Goal: Information Seeking & Learning: Learn about a topic

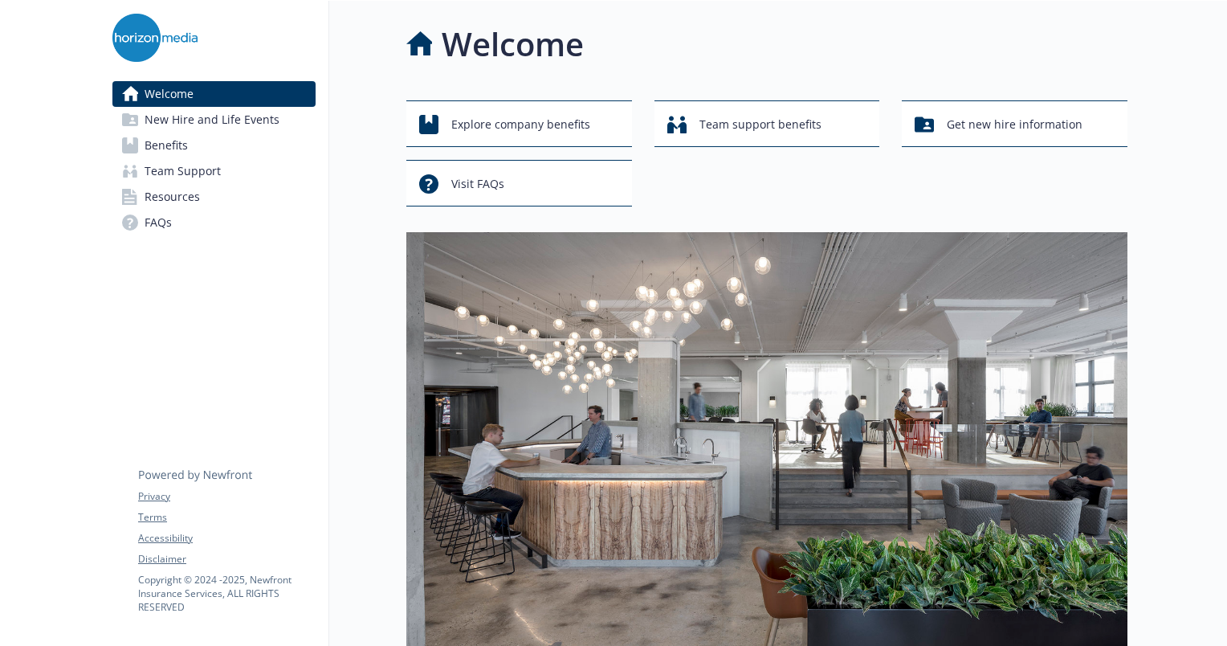
drag, startPoint x: 651, startPoint y: 0, endPoint x: 64, endPoint y: 134, distance: 602.1
click at [64, 134] on div at bounding box center [50, 588] width 100 height 1175
click at [223, 145] on link "Benefits" at bounding box center [213, 145] width 203 height 26
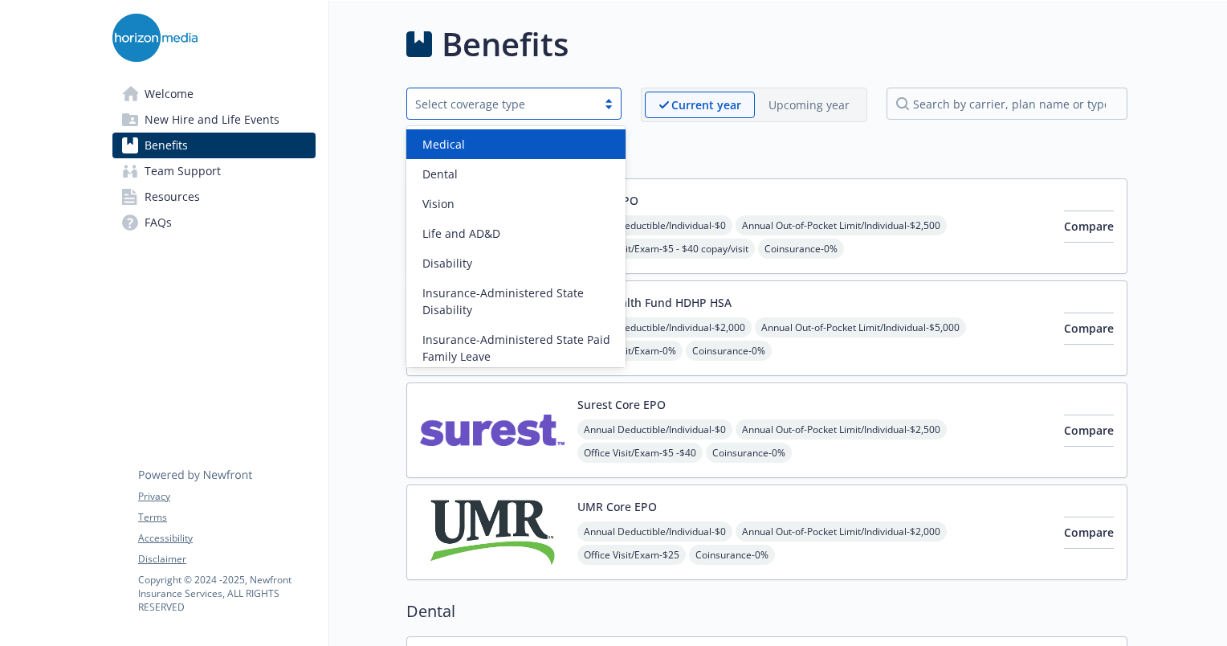
click at [464, 104] on div "Select coverage type" at bounding box center [501, 104] width 173 height 17
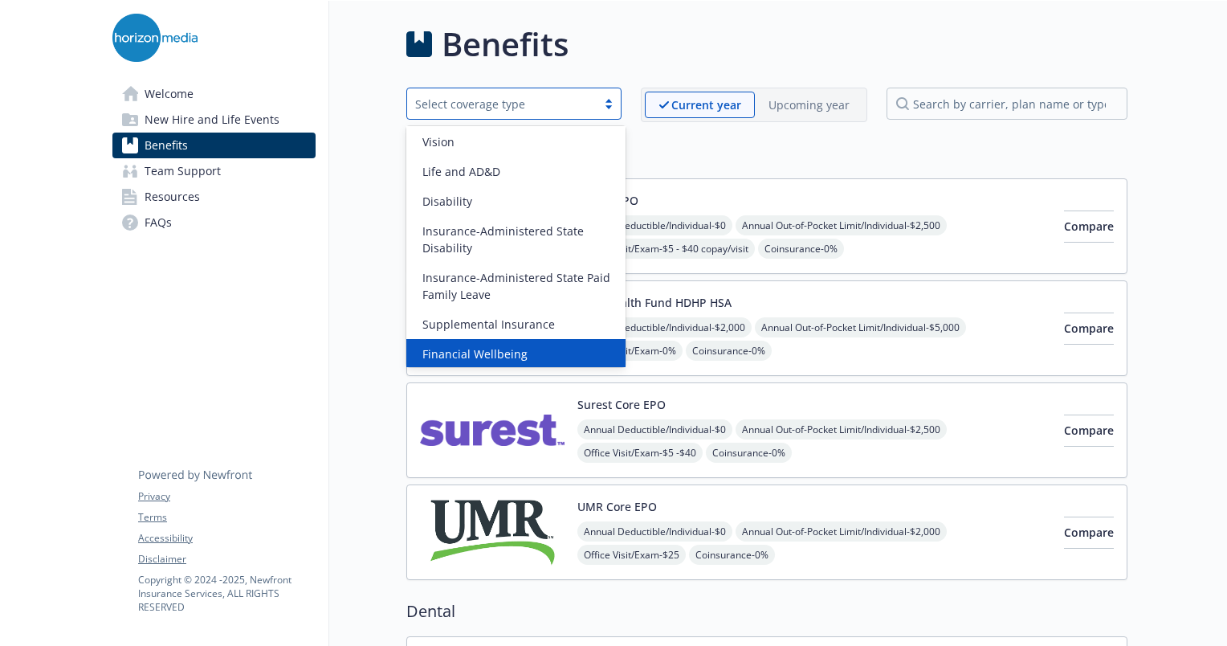
scroll to position [185, 0]
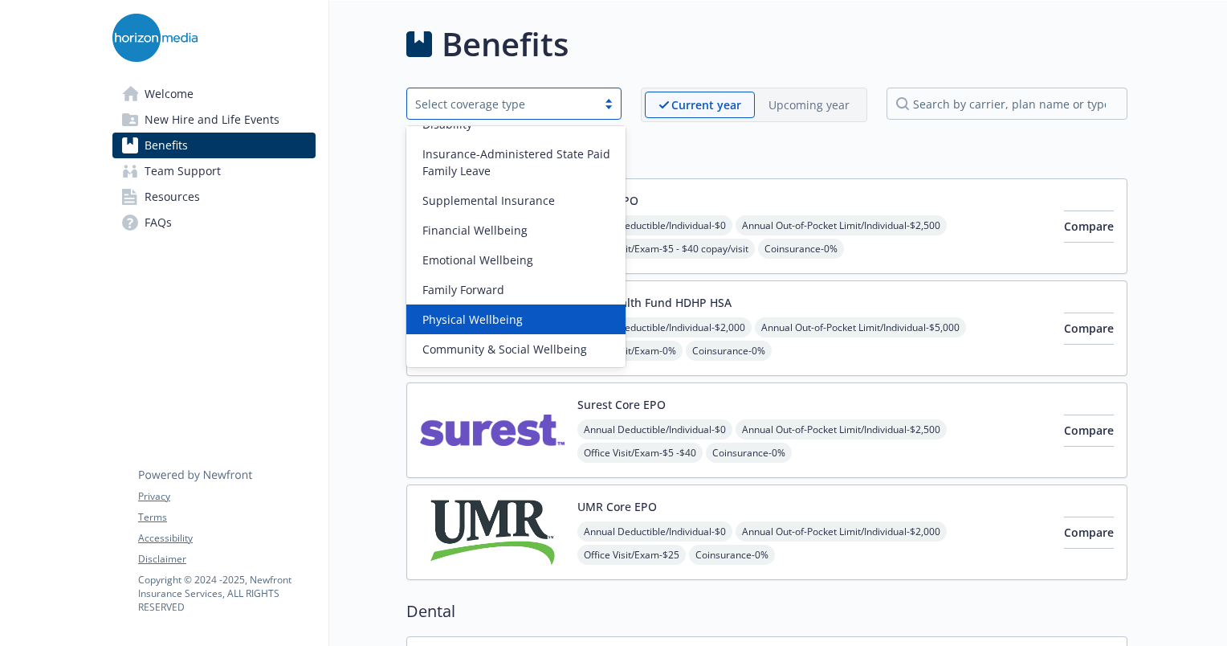
click at [512, 323] on span "Physical Wellbeing" at bounding box center [472, 319] width 100 height 17
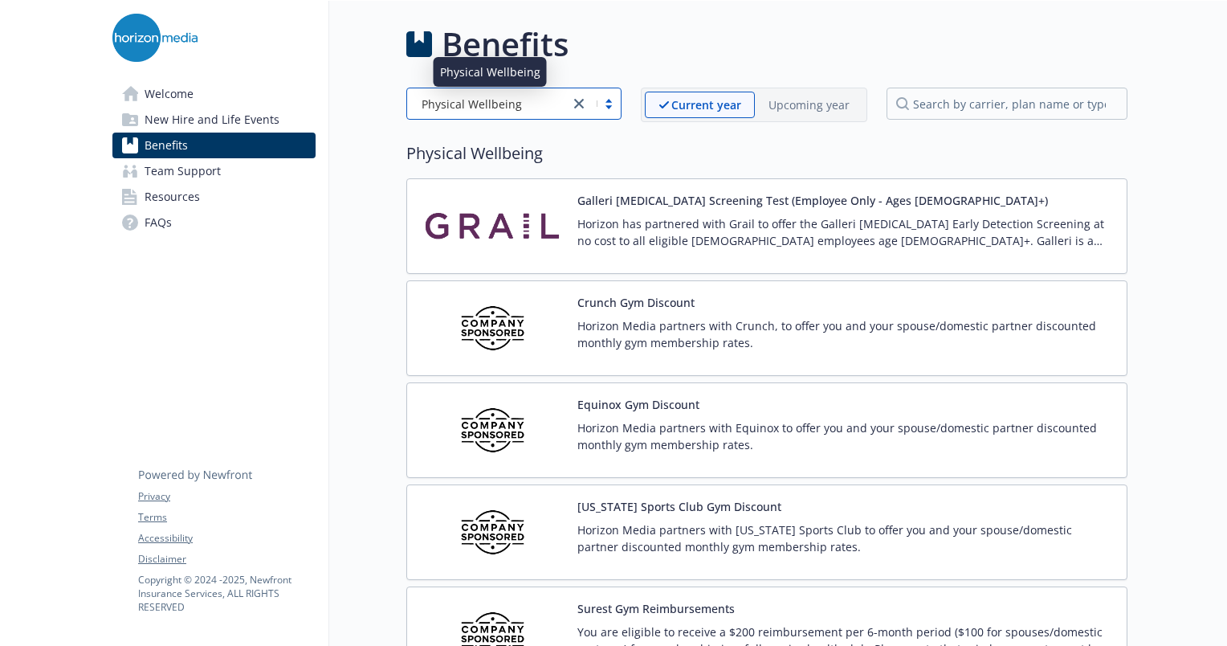
click at [517, 97] on div "Physical Wellbeing" at bounding box center [488, 104] width 146 height 17
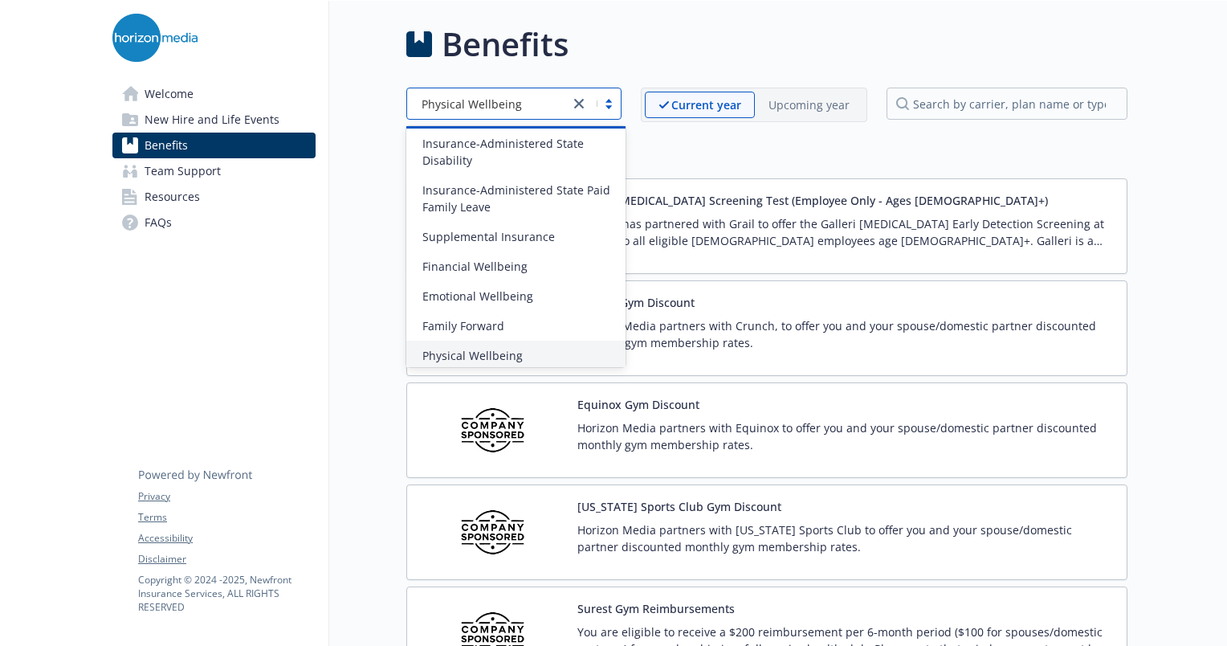
scroll to position [162, 0]
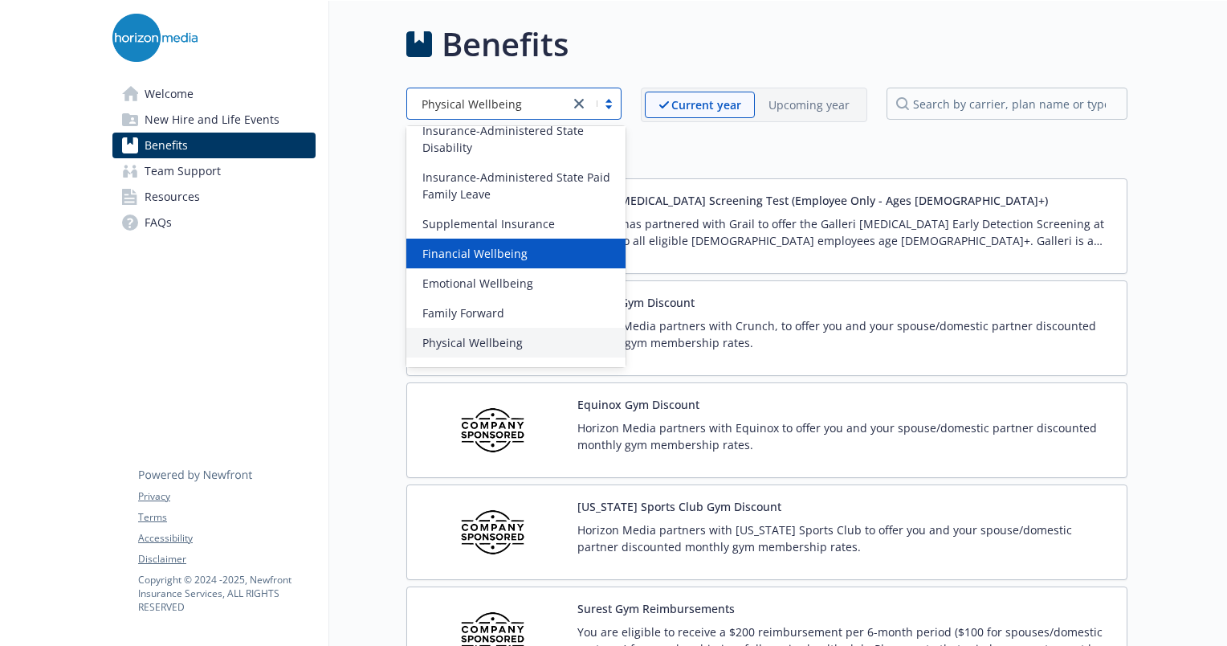
click at [525, 247] on div "Financial Wellbeing" at bounding box center [516, 253] width 200 height 17
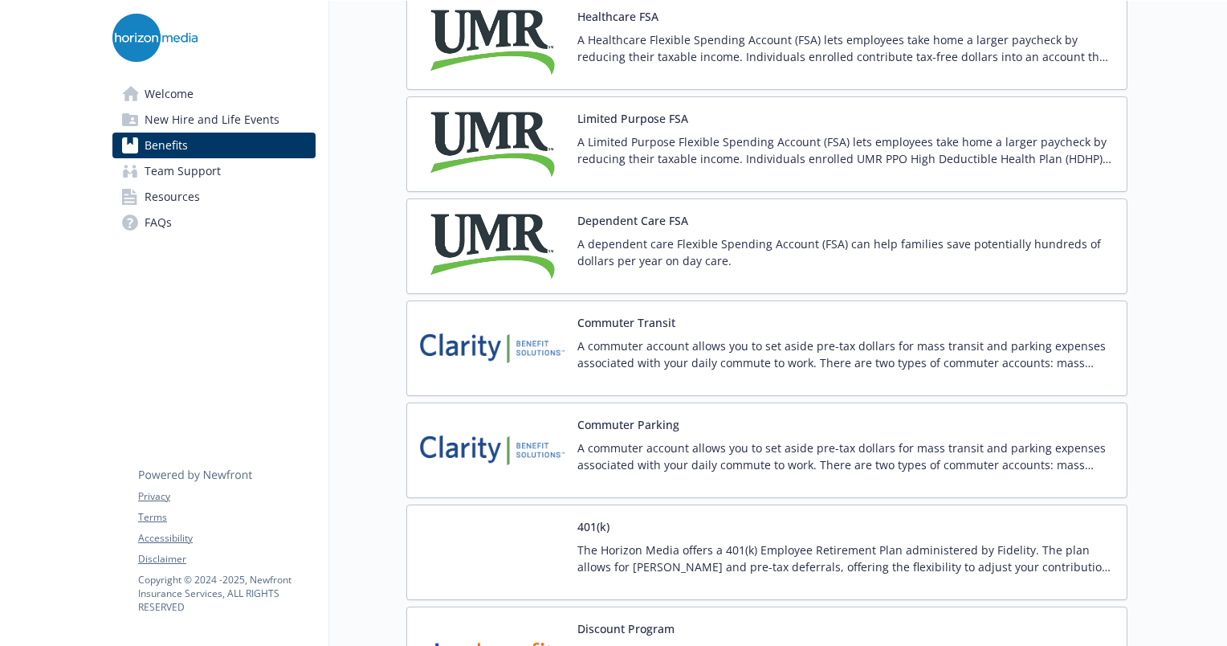
scroll to position [466, 0]
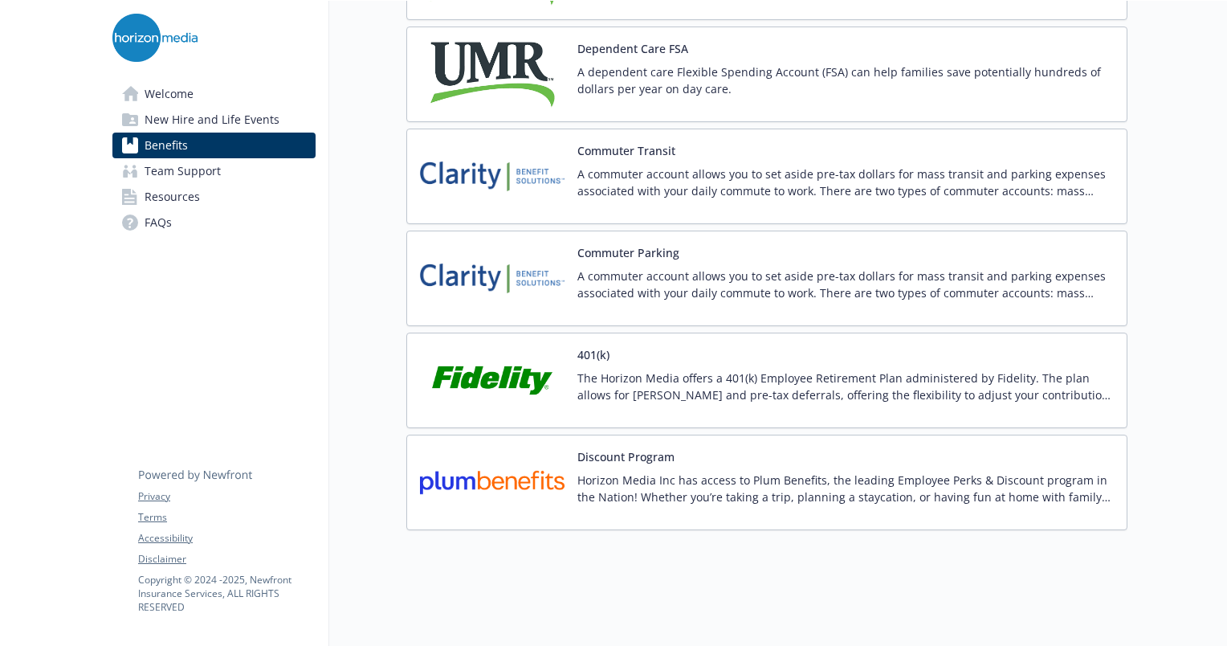
click at [619, 165] on p "A commuter account allows you to set aside pre-tax dollars for mass transit and…" at bounding box center [845, 182] width 536 height 34
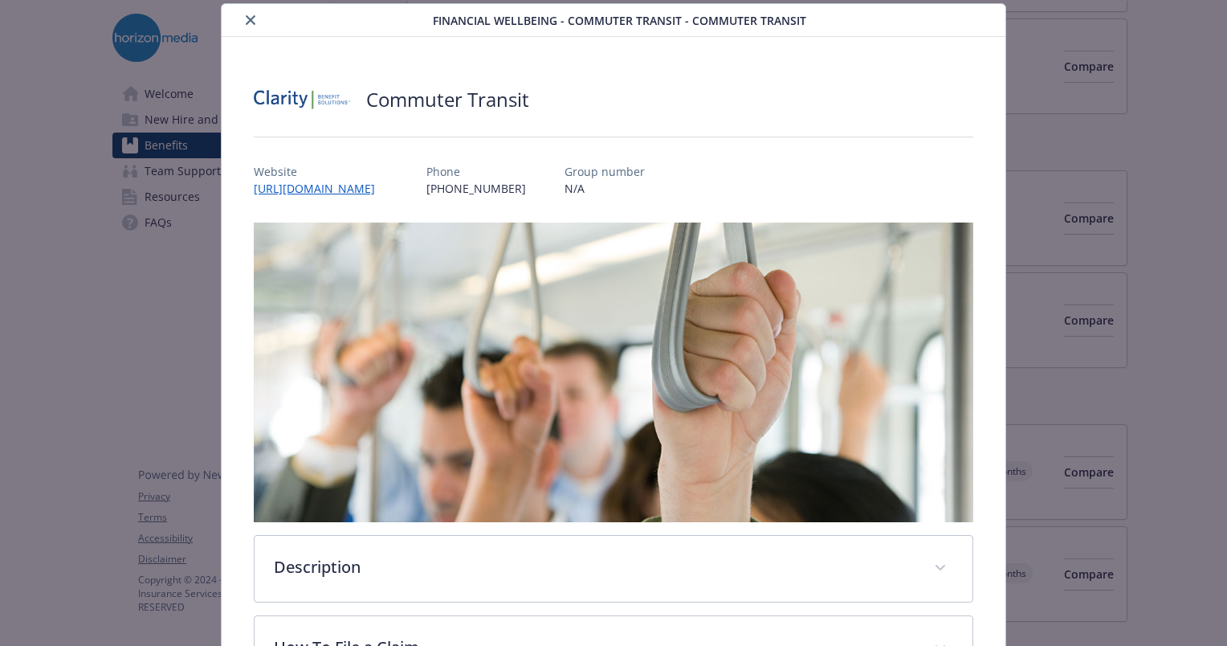
scroll to position [491, 0]
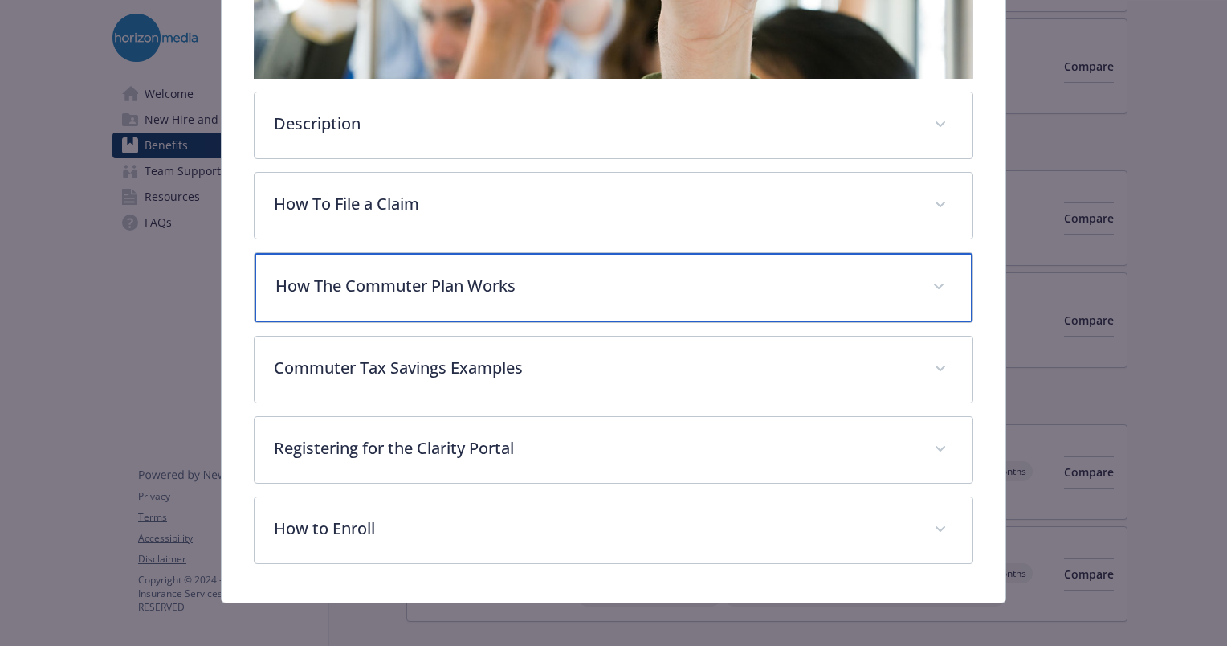
click at [531, 287] on p "How The Commuter Plan Works" at bounding box center [594, 286] width 638 height 24
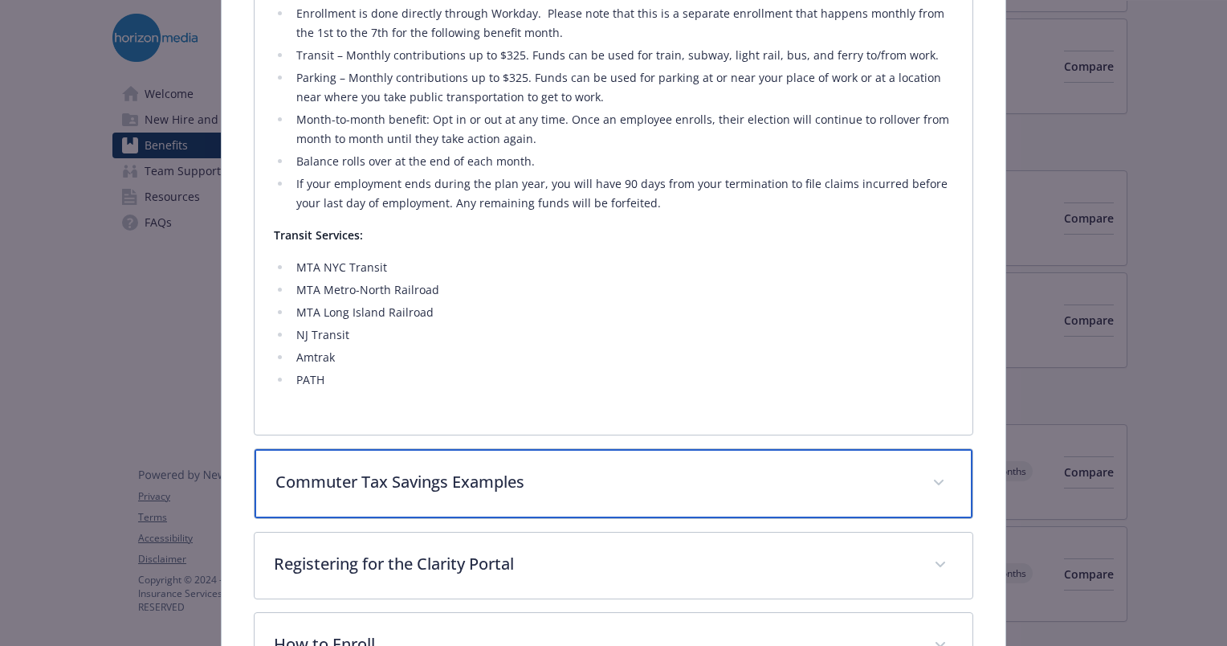
scroll to position [819, 0]
click at [367, 463] on div "Commuter Tax Savings Examples" at bounding box center [614, 486] width 718 height 69
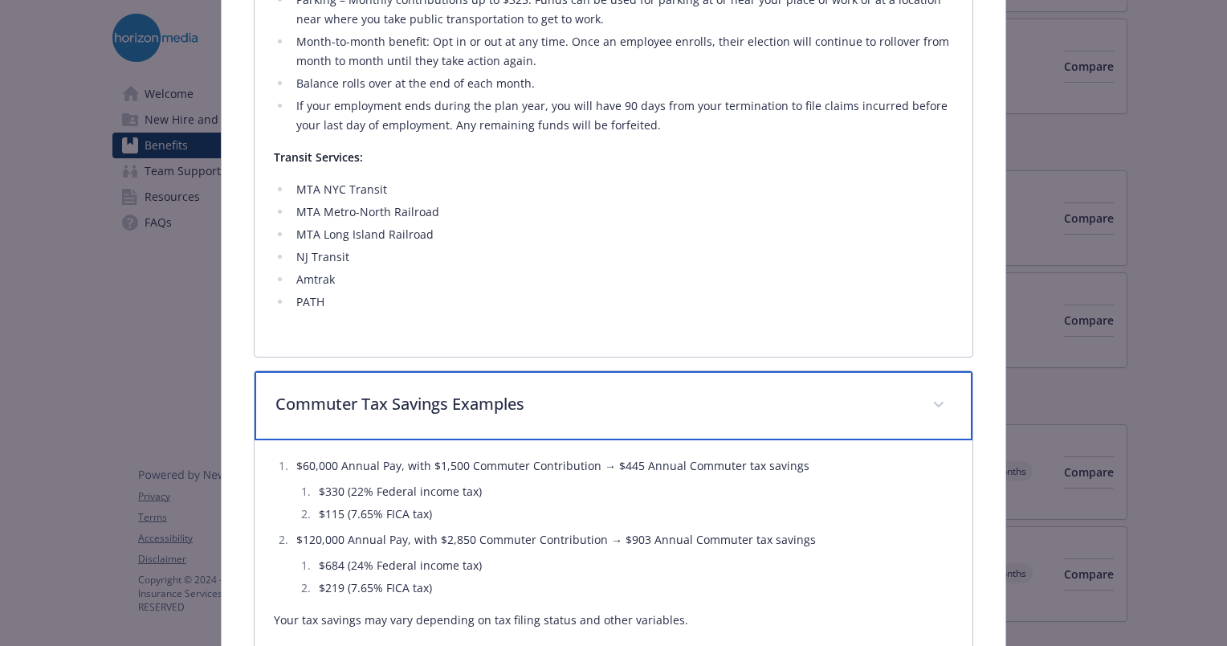
scroll to position [1175, 0]
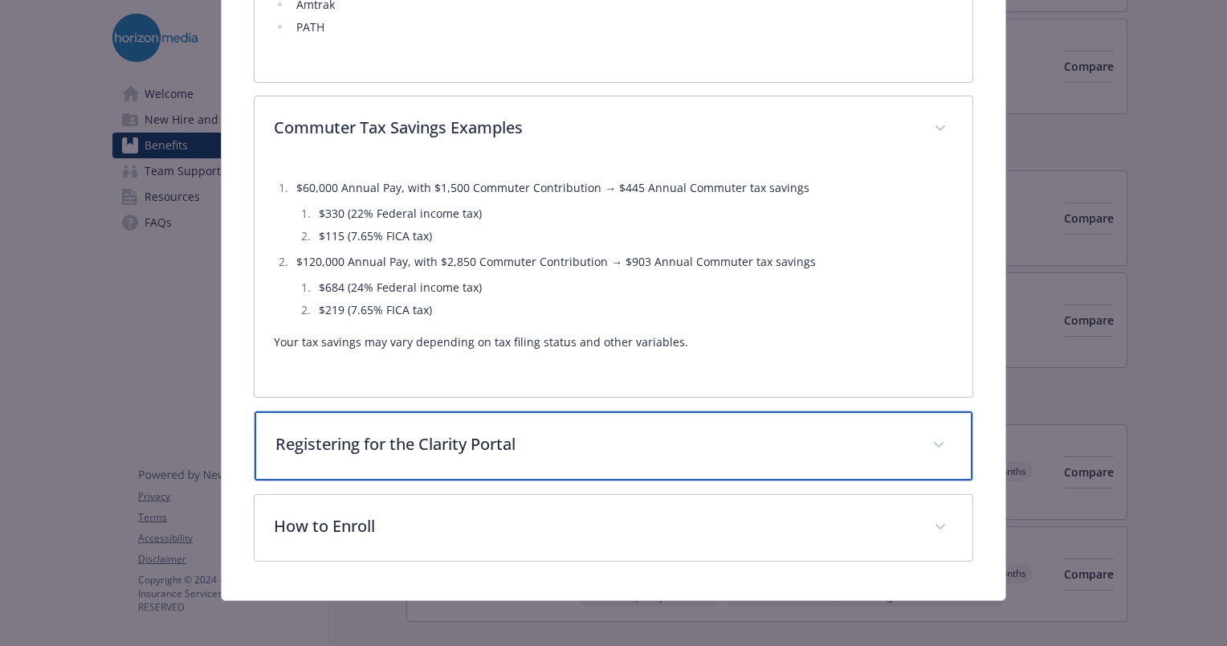
click at [367, 463] on div "Registering for the Clarity Portal" at bounding box center [614, 445] width 718 height 69
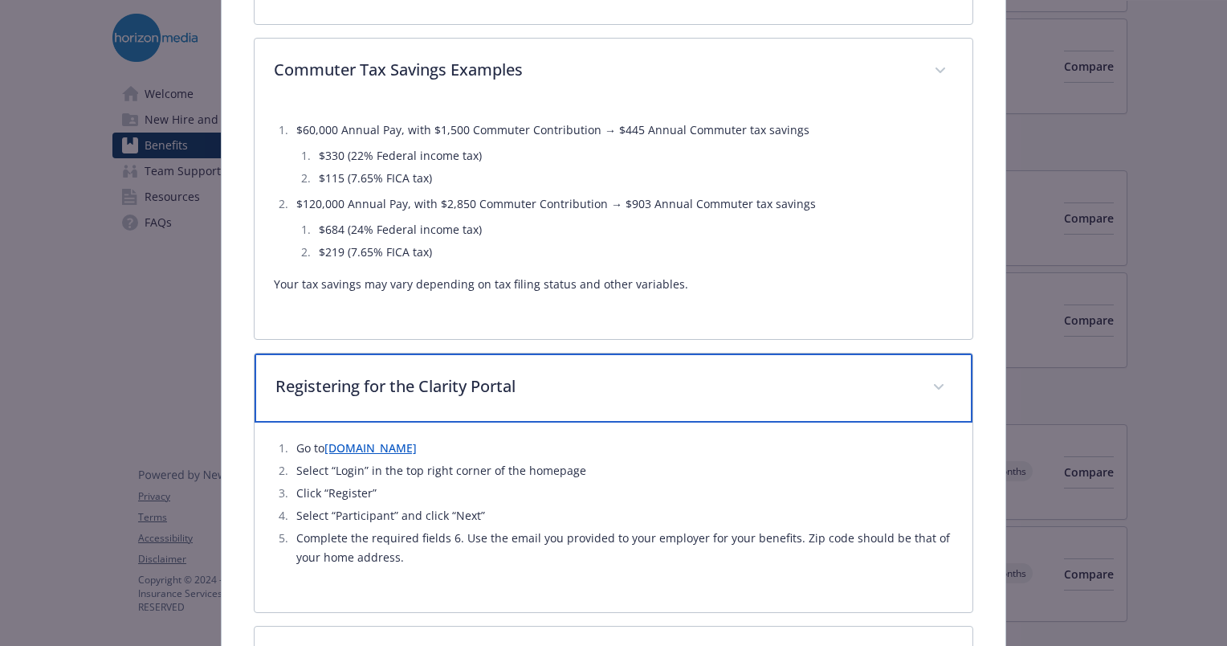
scroll to position [1242, 0]
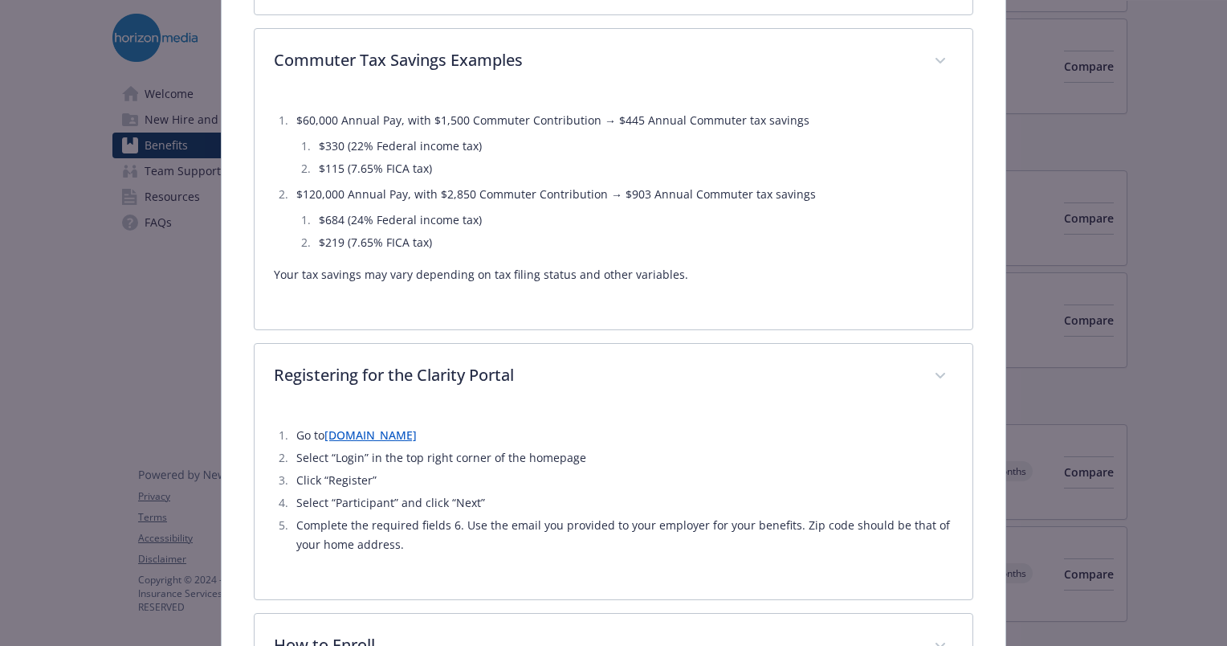
click at [369, 434] on link "[DOMAIN_NAME]" at bounding box center [370, 434] width 92 height 15
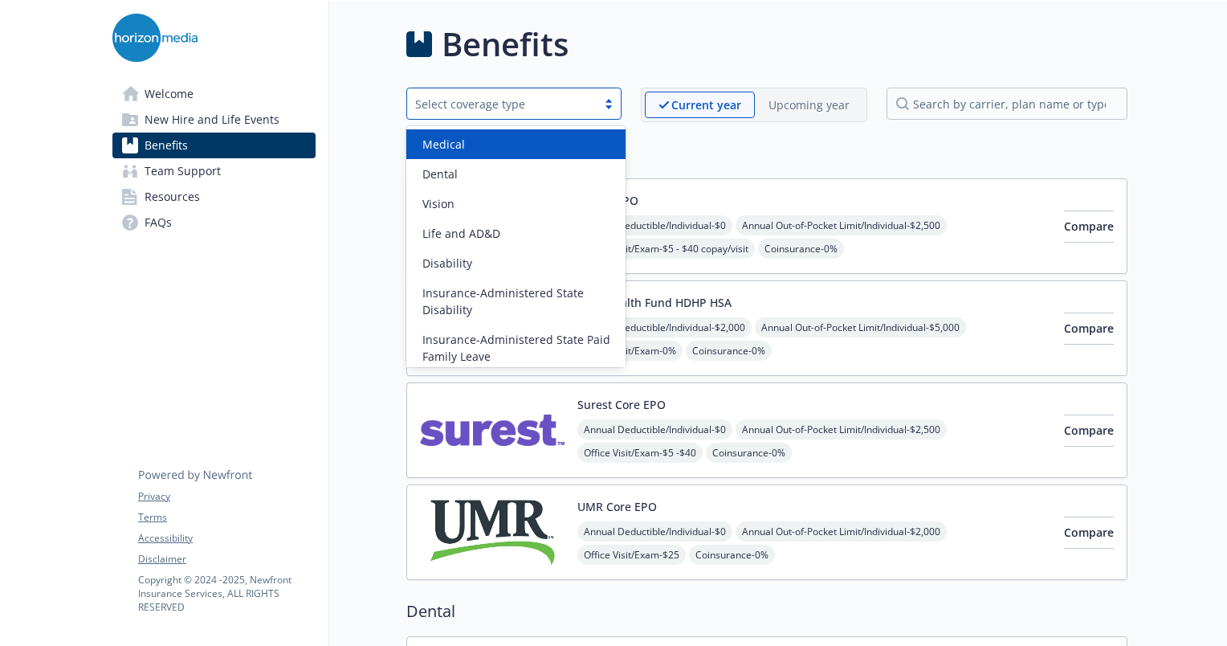
click at [475, 108] on div "Select coverage type" at bounding box center [501, 104] width 173 height 17
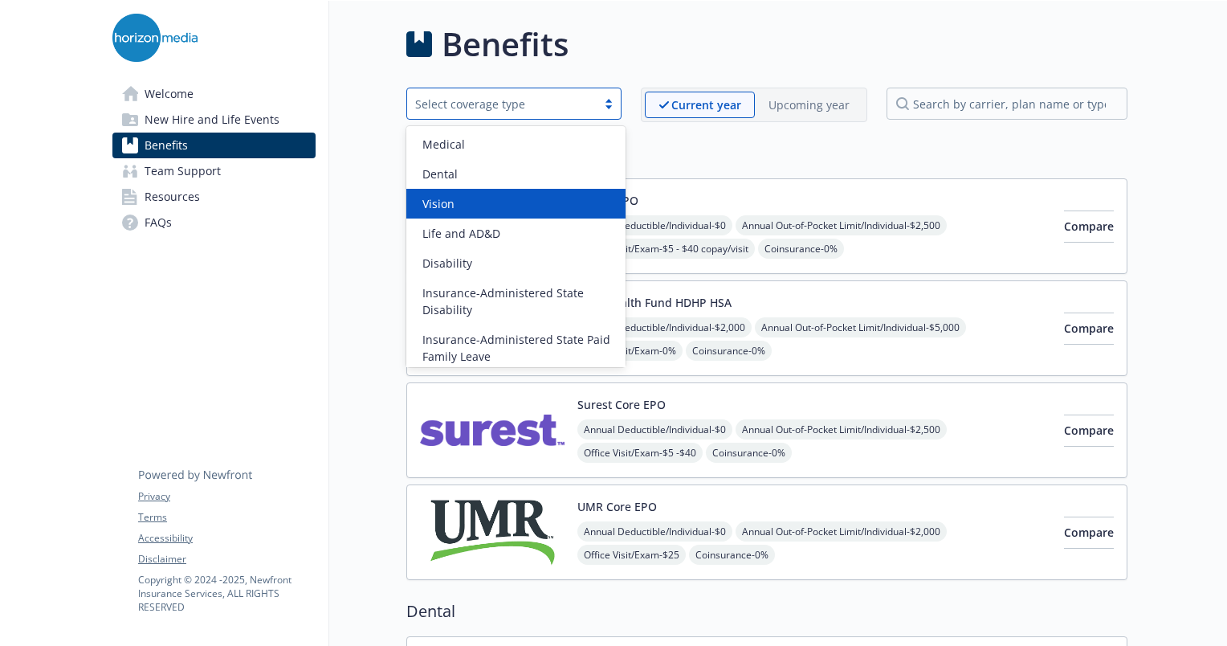
scroll to position [185, 0]
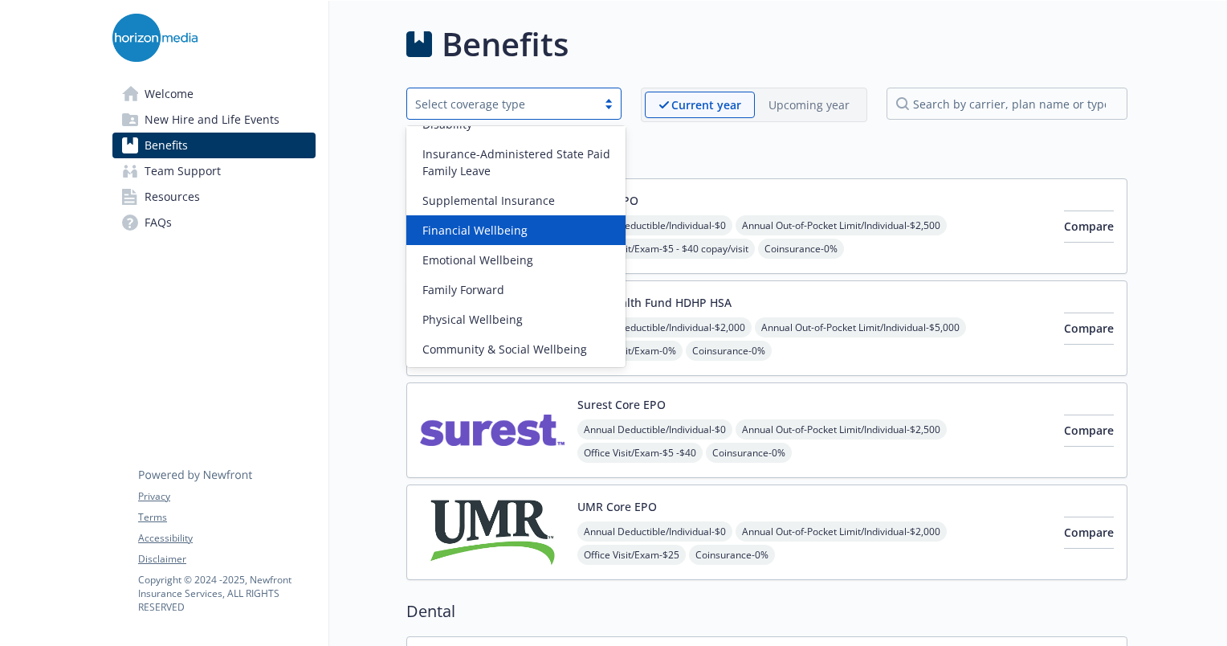
click at [479, 231] on span "Financial Wellbeing" at bounding box center [474, 230] width 105 height 17
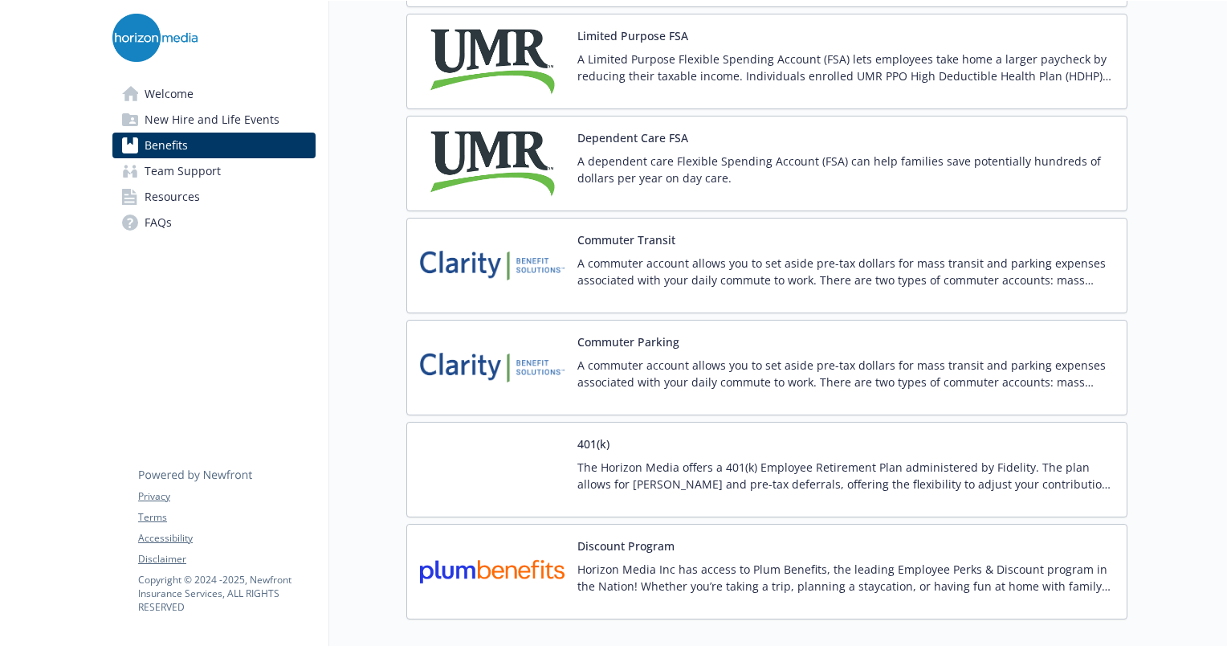
scroll to position [466, 0]
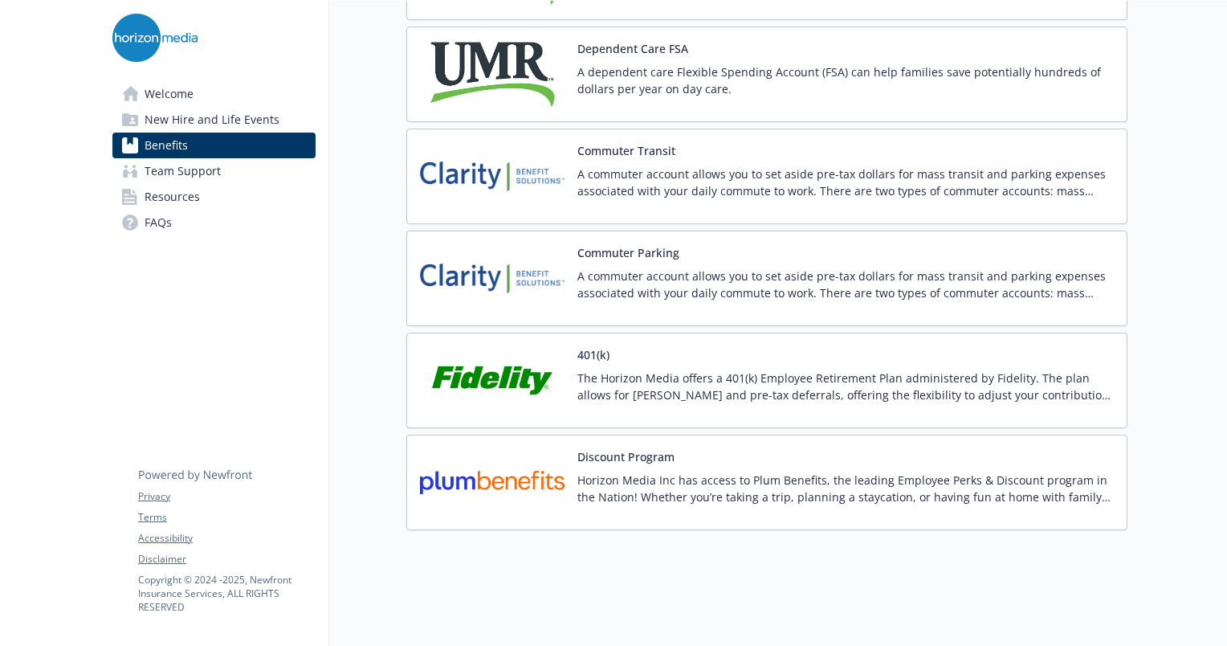
click at [534, 351] on img at bounding box center [492, 380] width 145 height 68
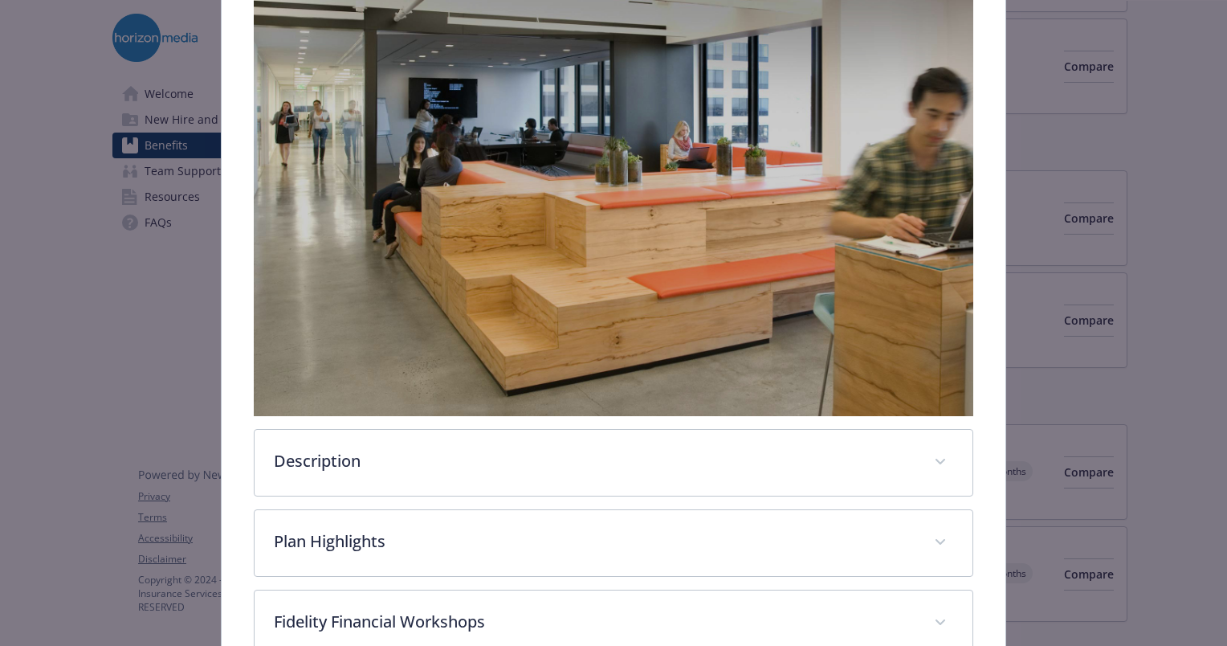
scroll to position [400, 0]
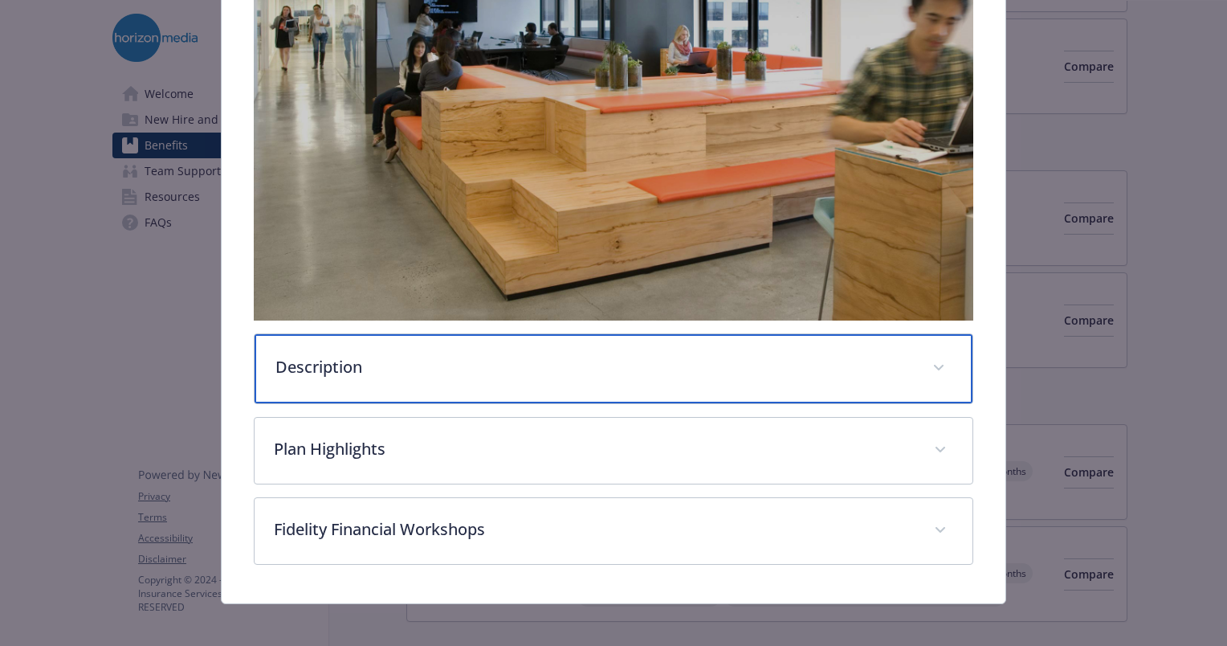
click at [570, 385] on div "Description" at bounding box center [614, 368] width 718 height 69
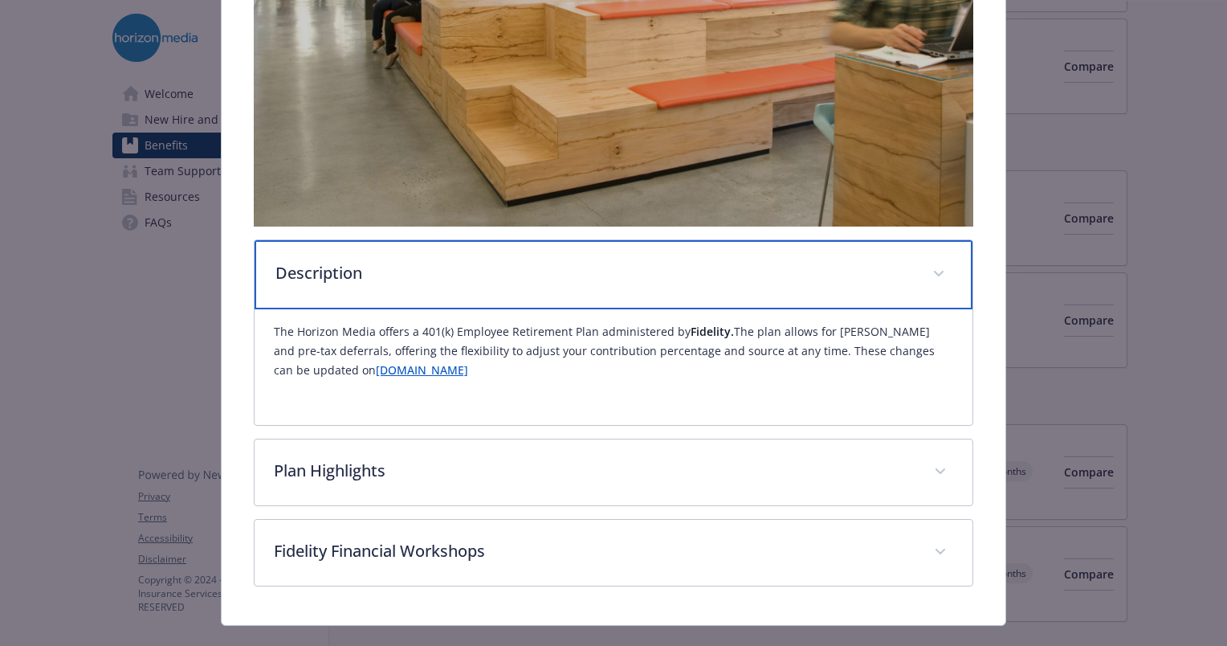
scroll to position [496, 0]
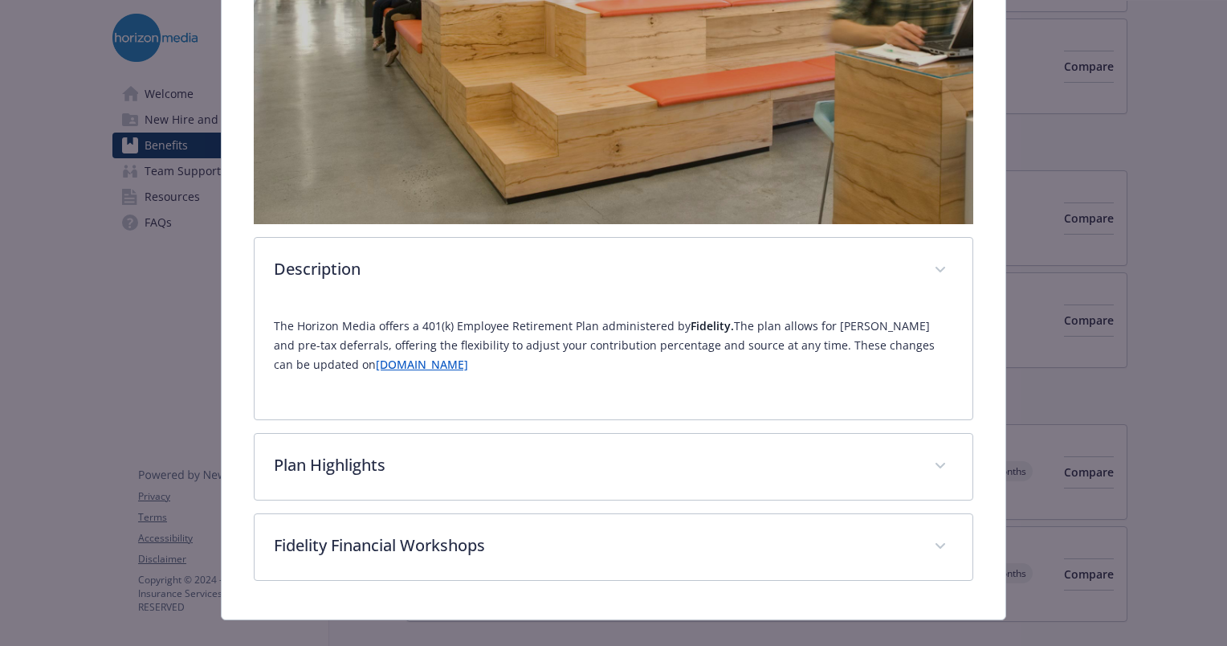
click at [354, 382] on div "The Horizon Media offers a 401(k) Employee Retirement Plan administered by Fide…" at bounding box center [613, 352] width 679 height 96
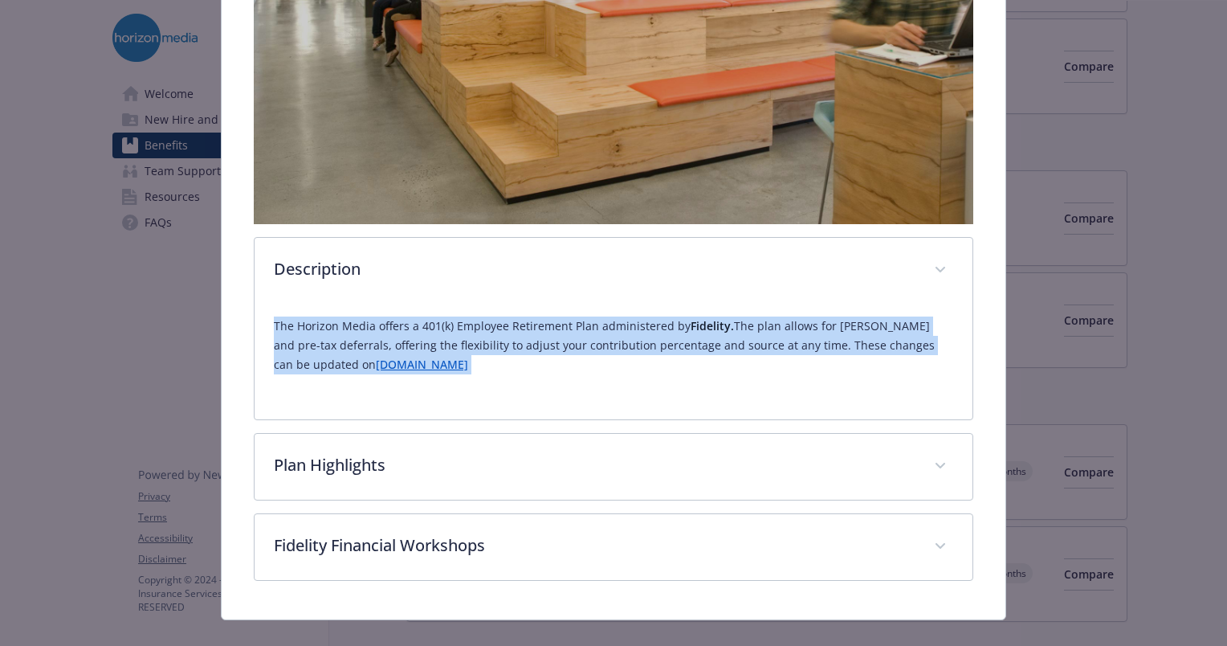
click at [354, 382] on div "The Horizon Media offers a 401(k) Employee Retirement Plan administered by Fide…" at bounding box center [613, 352] width 679 height 96
click at [376, 359] on link "[DOMAIN_NAME]" at bounding box center [422, 364] width 92 height 15
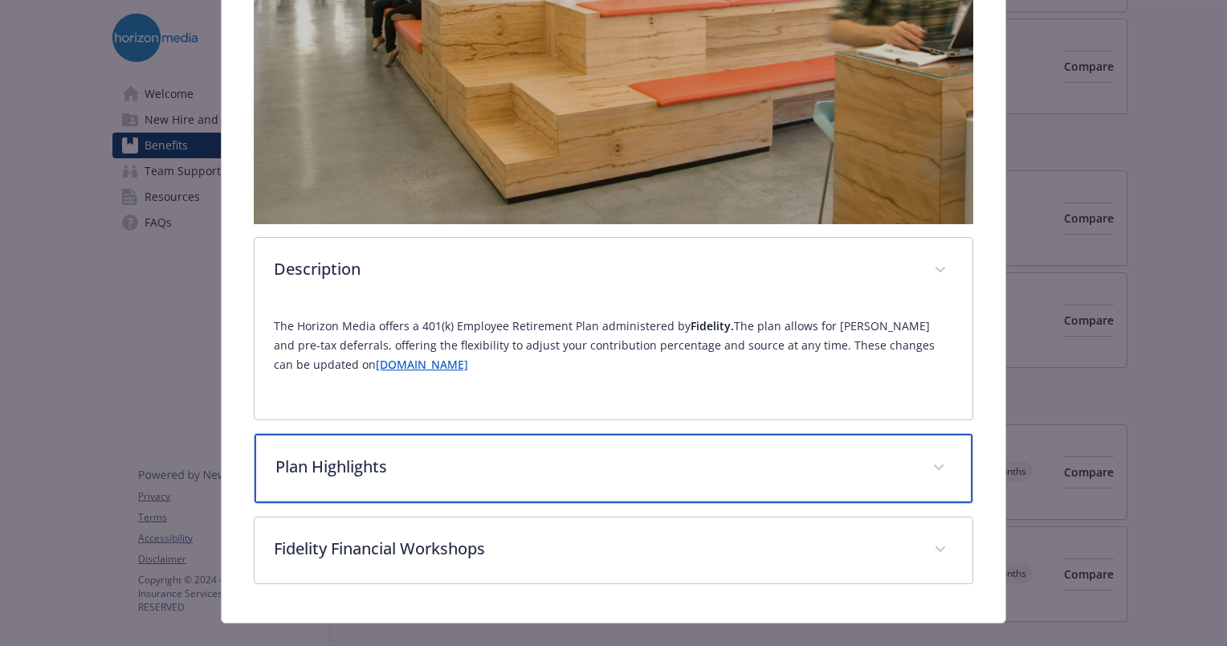
click at [544, 461] on p "Plan Highlights" at bounding box center [594, 466] width 638 height 24
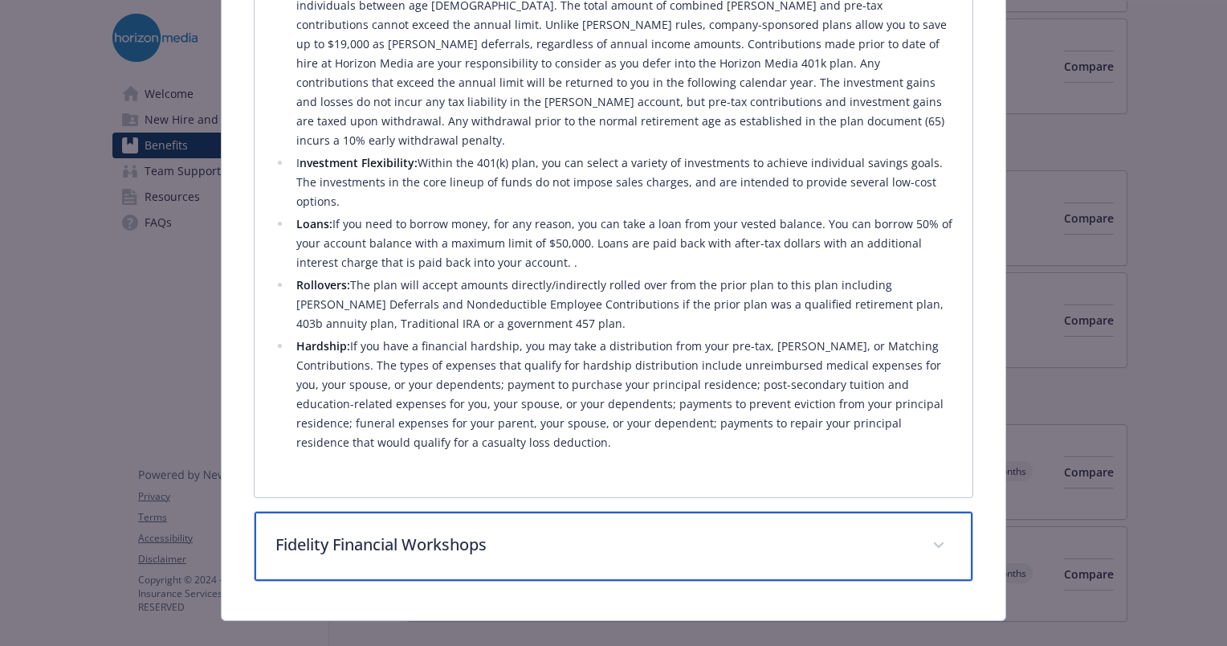
scroll to position [1164, 0]
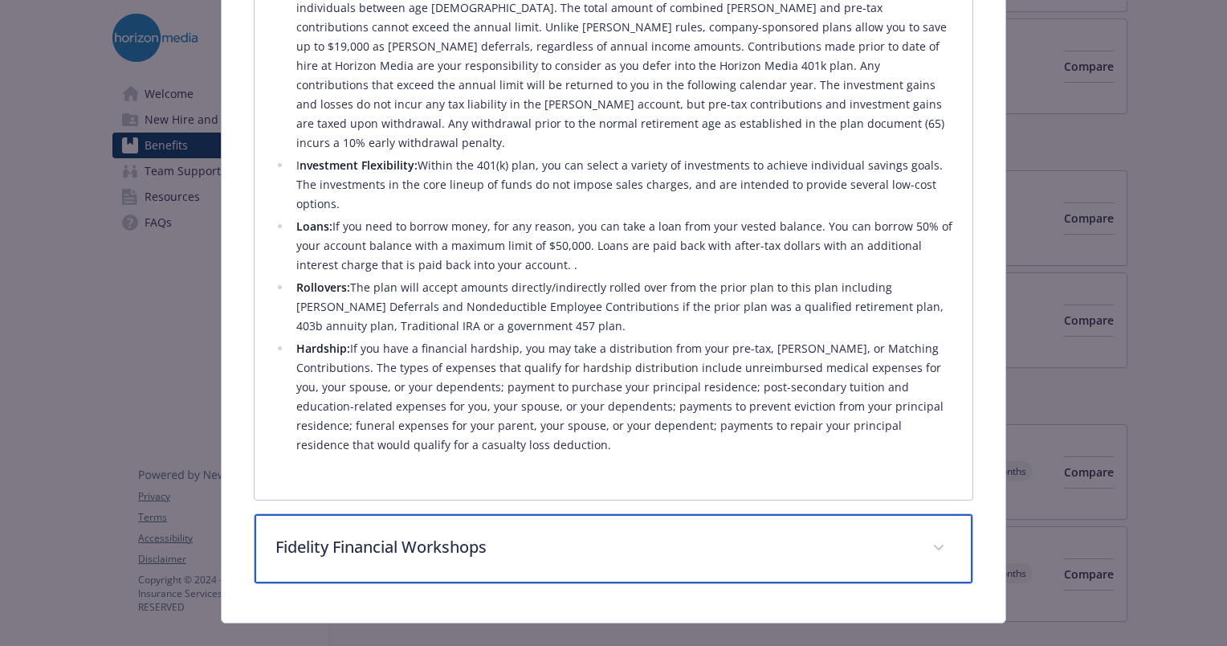
click at [581, 514] on div "Fidelity Financial Workshops" at bounding box center [614, 548] width 718 height 69
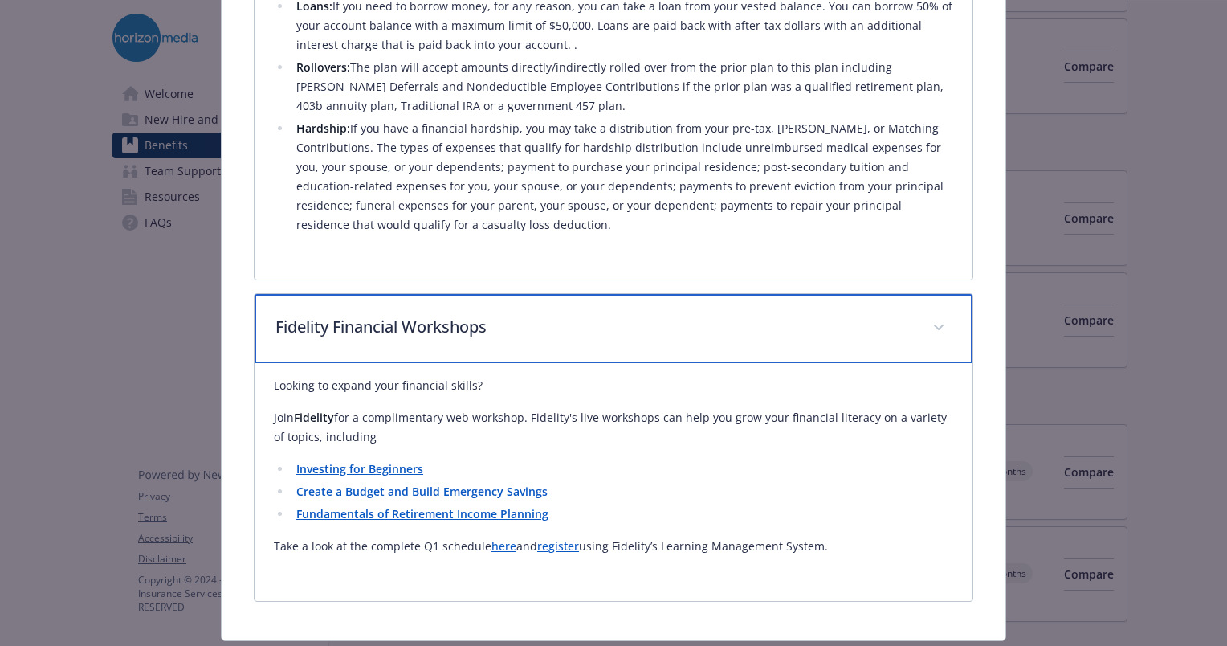
scroll to position [1388, 0]
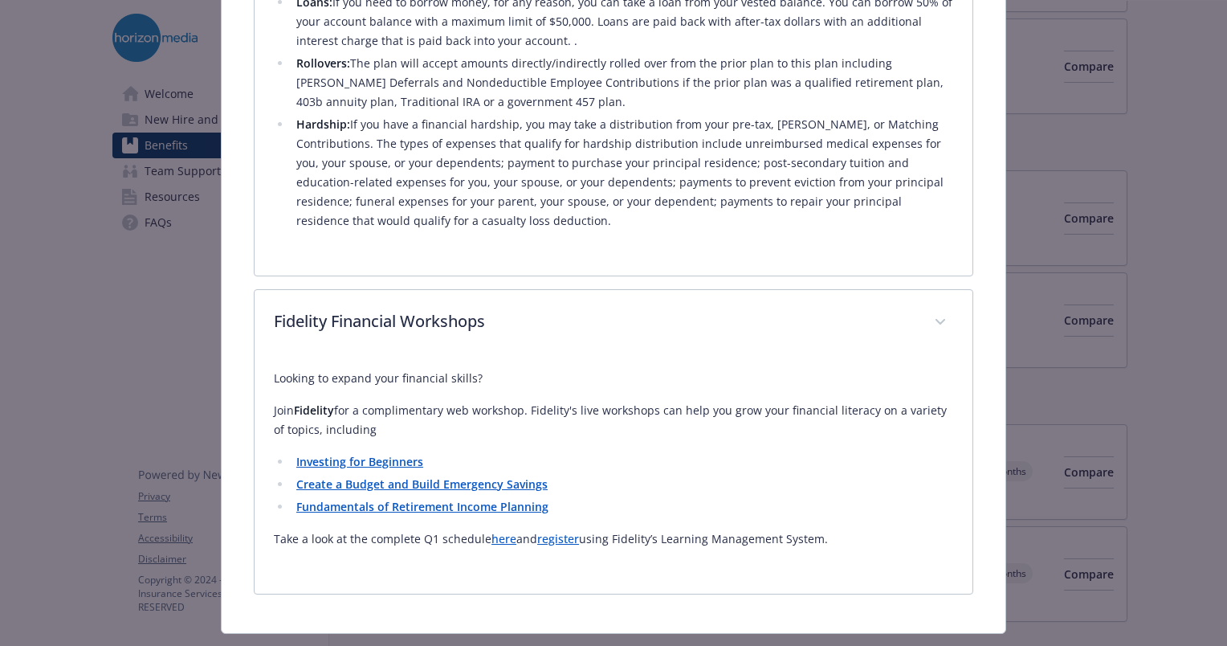
drag, startPoint x: 533, startPoint y: 157, endPoint x: 510, endPoint y: 191, distance: 41.6
click at [510, 191] on li "Hardship: If you have a financial hardship, you may take a distribution from yo…" at bounding box center [622, 173] width 662 height 116
click at [536, 131] on li "Hardship: If you have a financial hardship, you may take a distribution from yo…" at bounding box center [622, 173] width 662 height 116
click at [540, 5] on li "Loans: If you need to borrow money, for any reason, you can take a loan from yo…" at bounding box center [622, 22] width 662 height 58
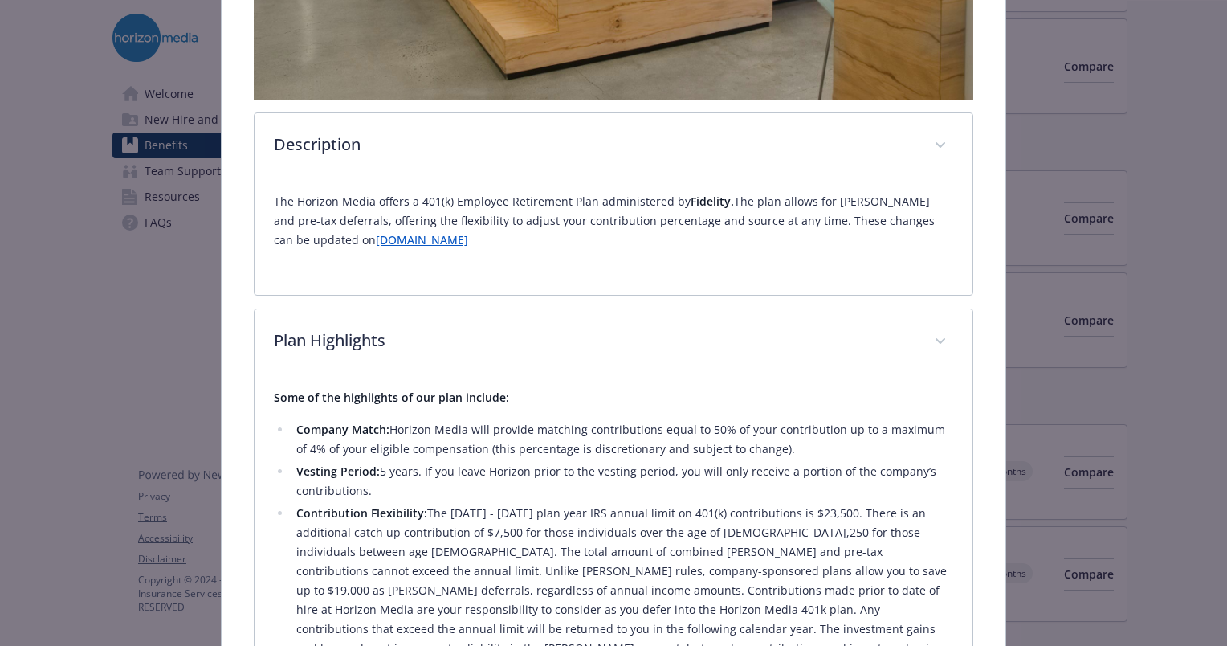
scroll to position [615, 0]
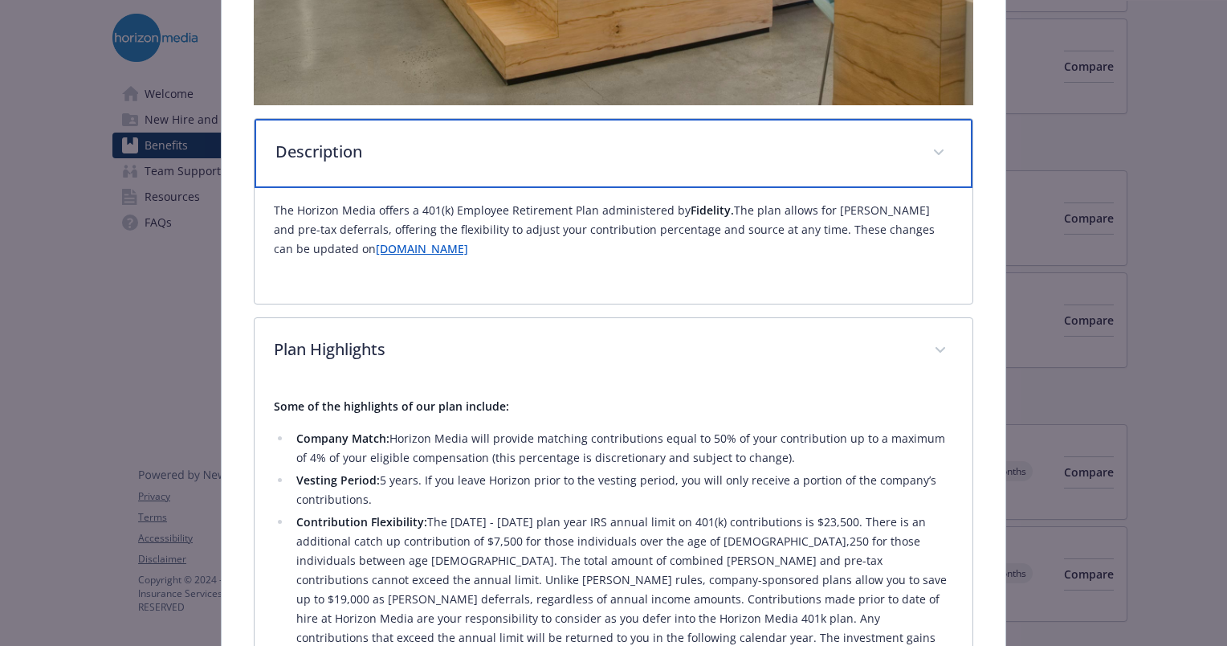
click at [414, 119] on div "Description" at bounding box center [614, 153] width 718 height 69
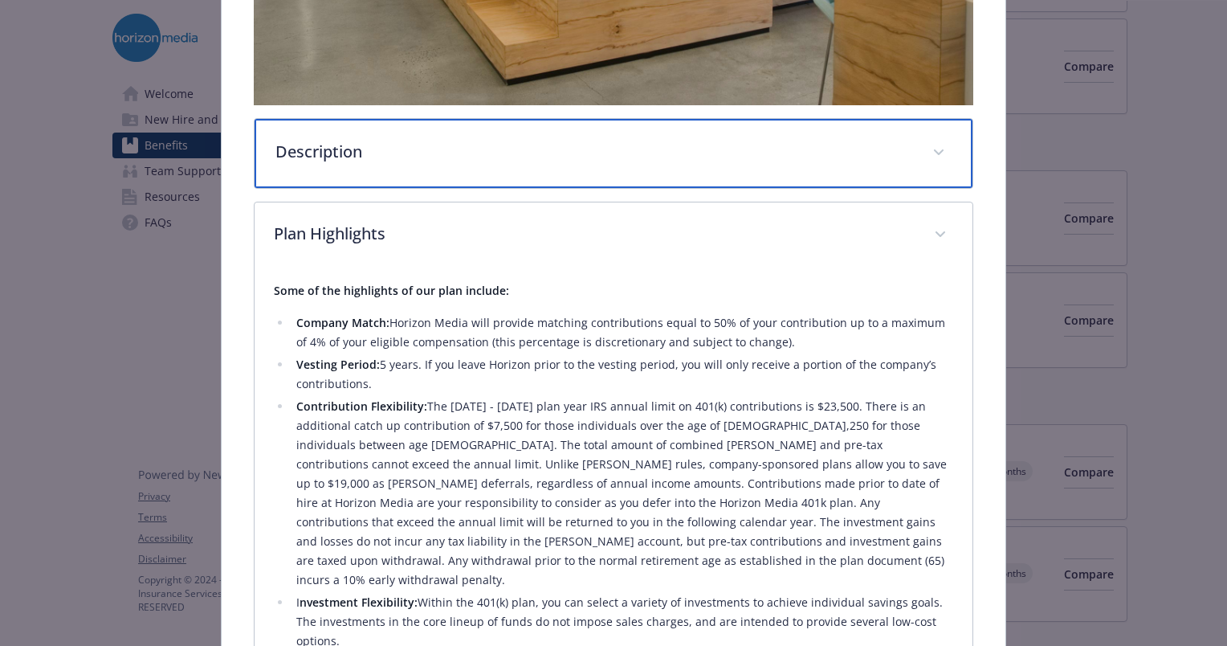
click at [374, 174] on div "Description" at bounding box center [614, 153] width 718 height 69
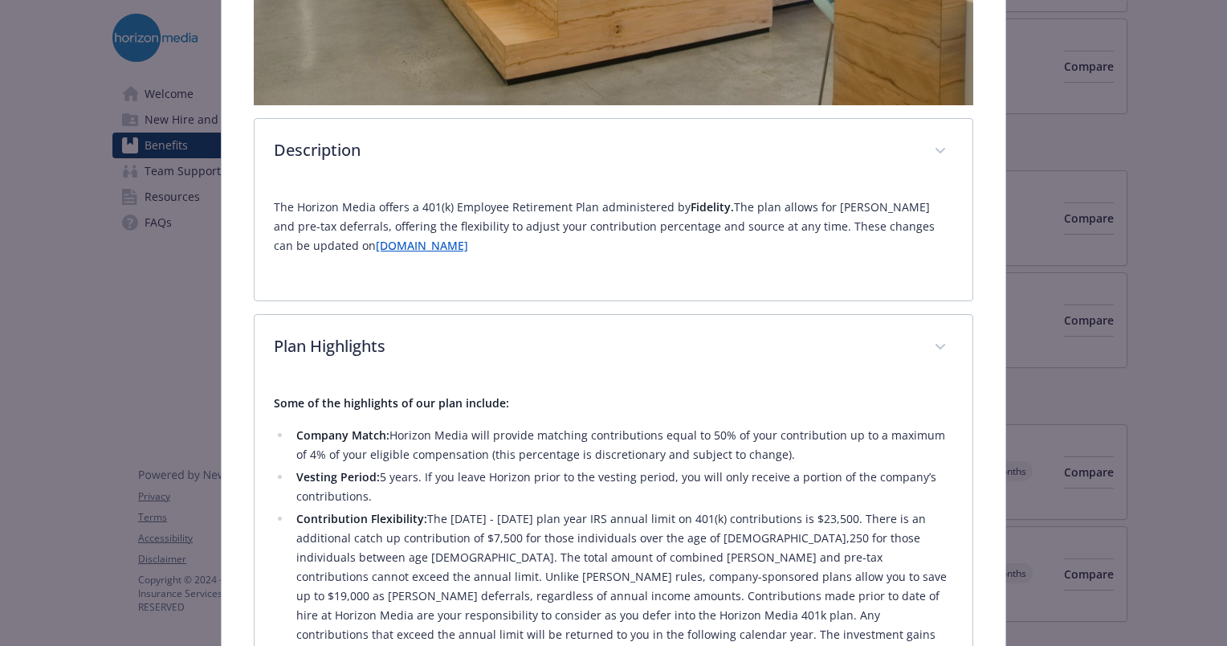
click at [360, 192] on div "The Horizon Media offers a 401(k) Employee Retirement Plan administered by Fide…" at bounding box center [613, 233] width 679 height 96
click at [376, 244] on link "[DOMAIN_NAME]" at bounding box center [422, 245] width 92 height 15
click at [376, 241] on link "[DOMAIN_NAME]" at bounding box center [422, 245] width 92 height 15
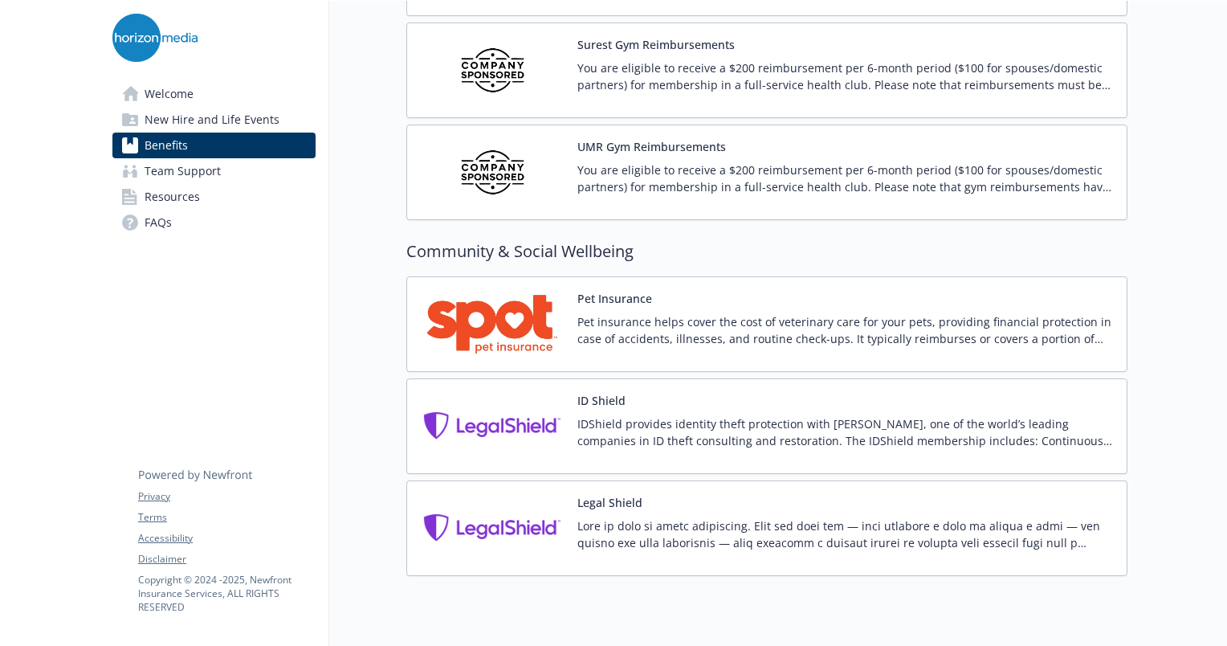
scroll to position [4012, 0]
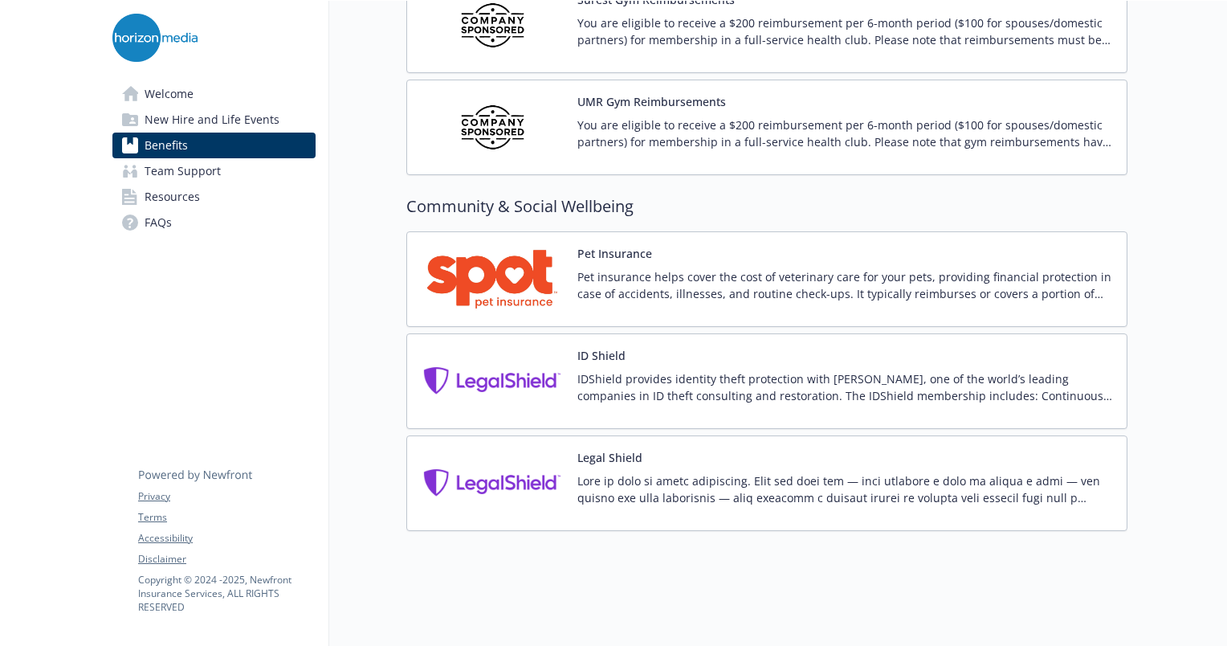
click at [787, 103] on div "UMR Gym Reimbursements You are eligible to receive a $200 reimbursement per 6-m…" at bounding box center [845, 127] width 536 height 68
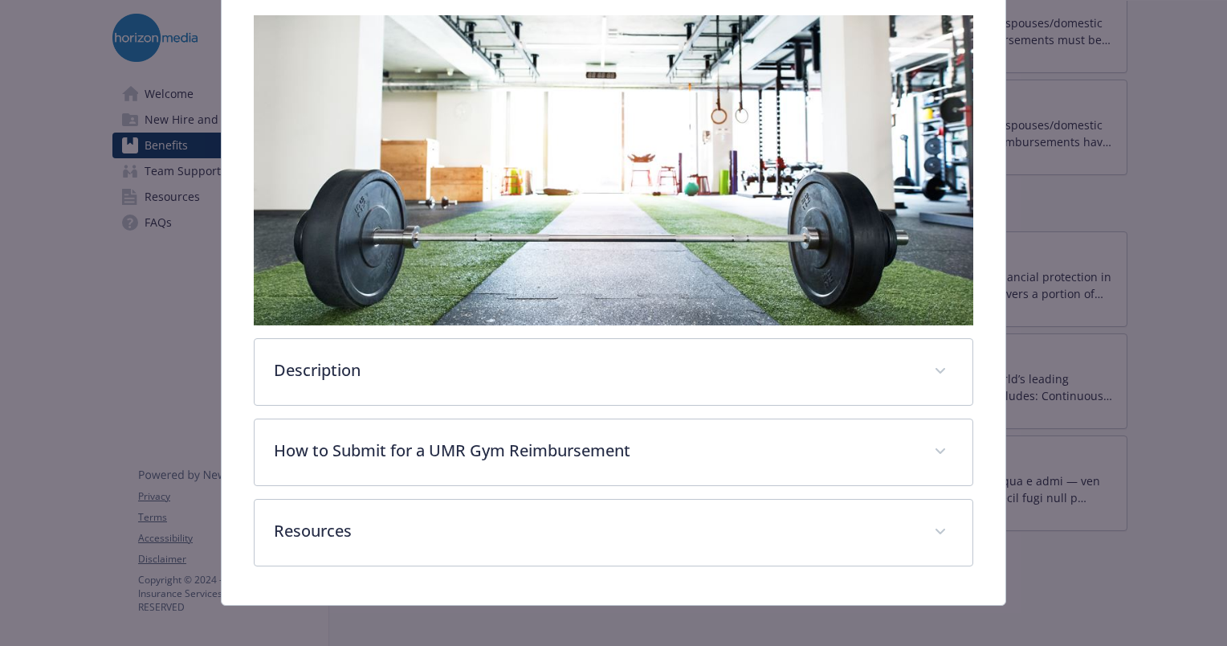
scroll to position [276, 0]
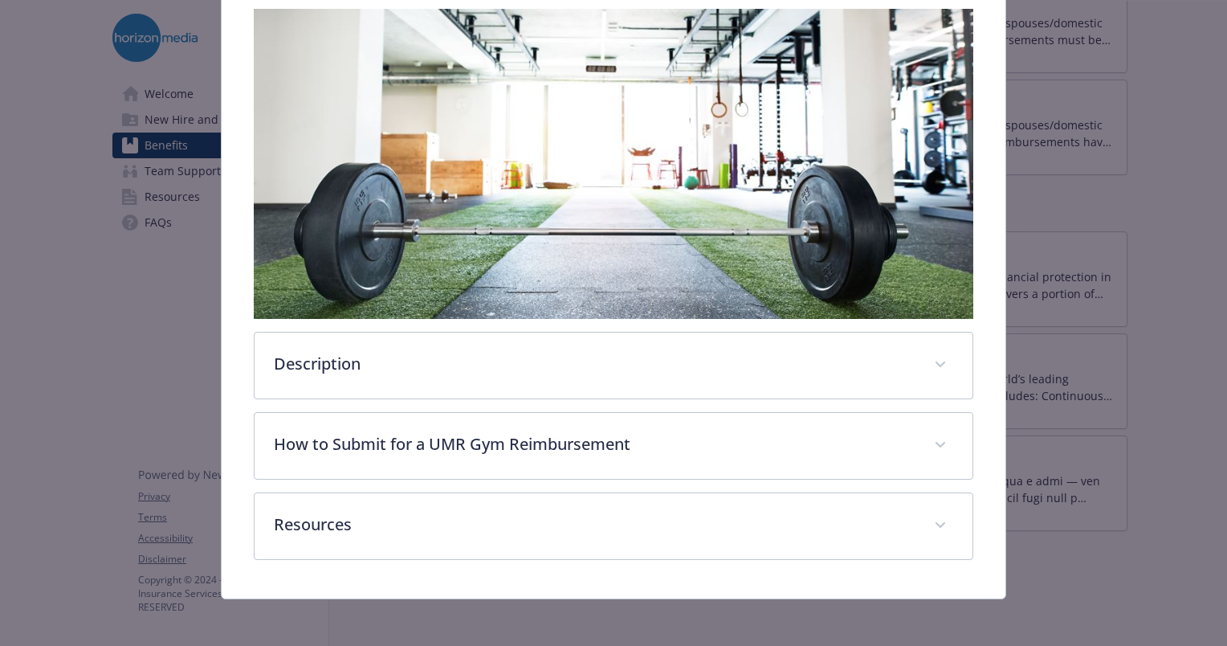
click at [613, 315] on img "details for plan Physical Wellbeing - UMR Gym Reimbursements - Gym / Health / F…" at bounding box center [613, 164] width 719 height 310
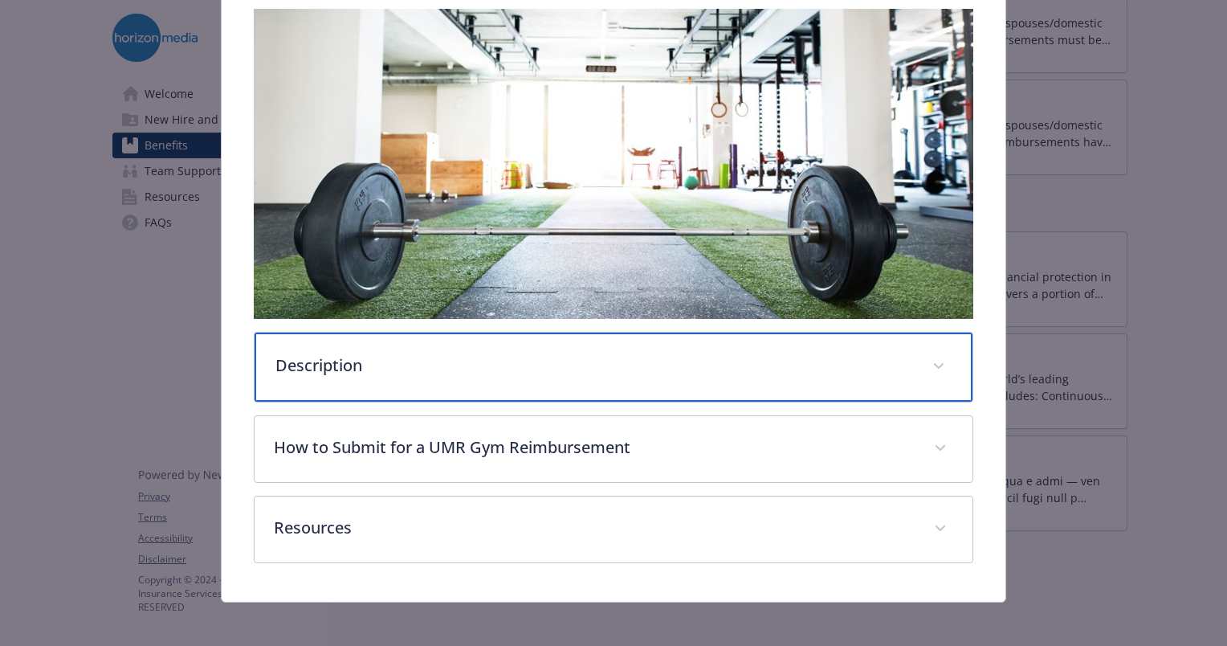
click at [605, 366] on p "Description" at bounding box center [594, 365] width 638 height 24
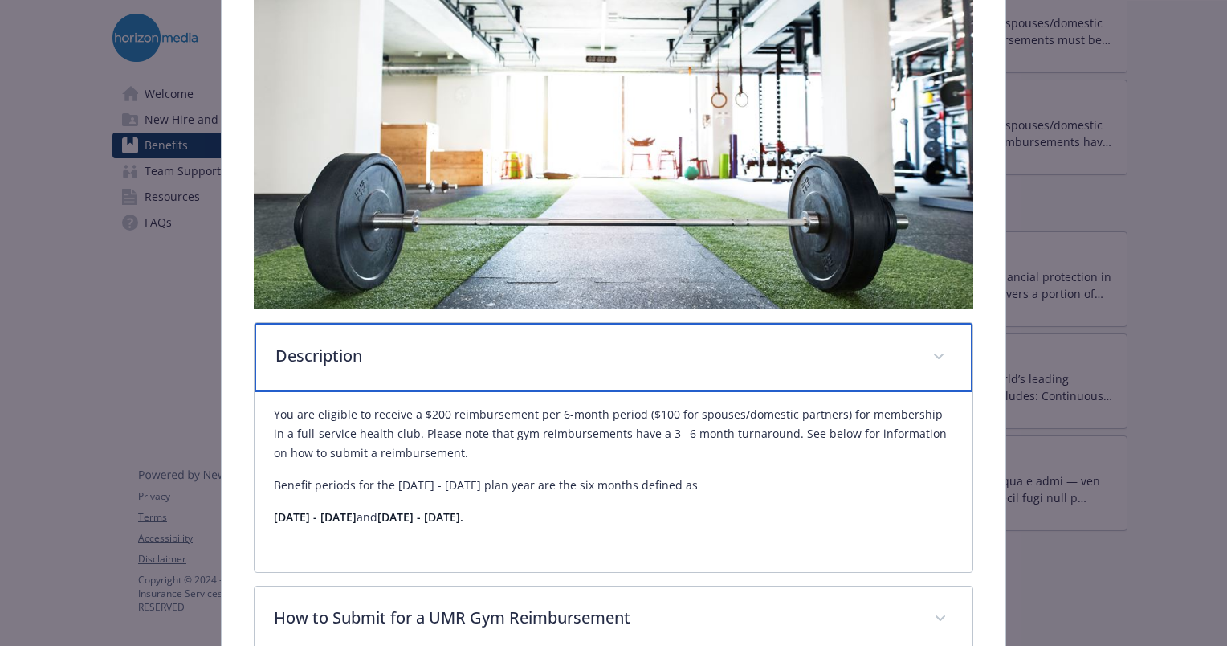
scroll to position [459, 0]
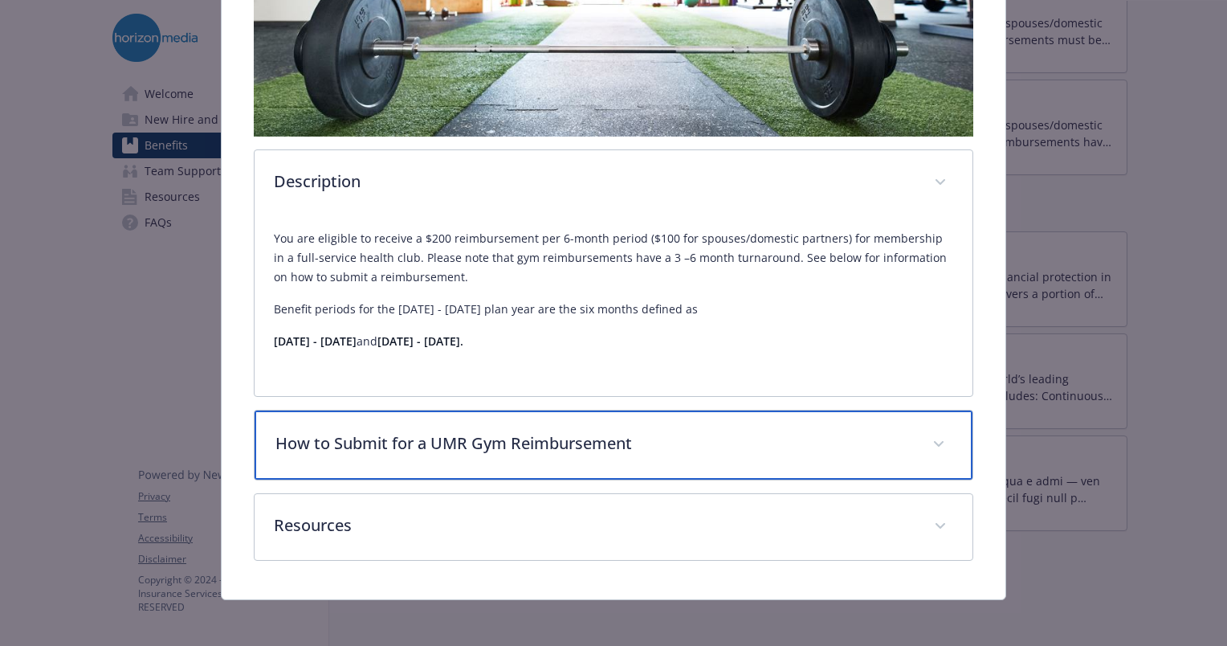
click at [621, 413] on div "How to Submit for a UMR Gym Reimbursement" at bounding box center [614, 444] width 718 height 69
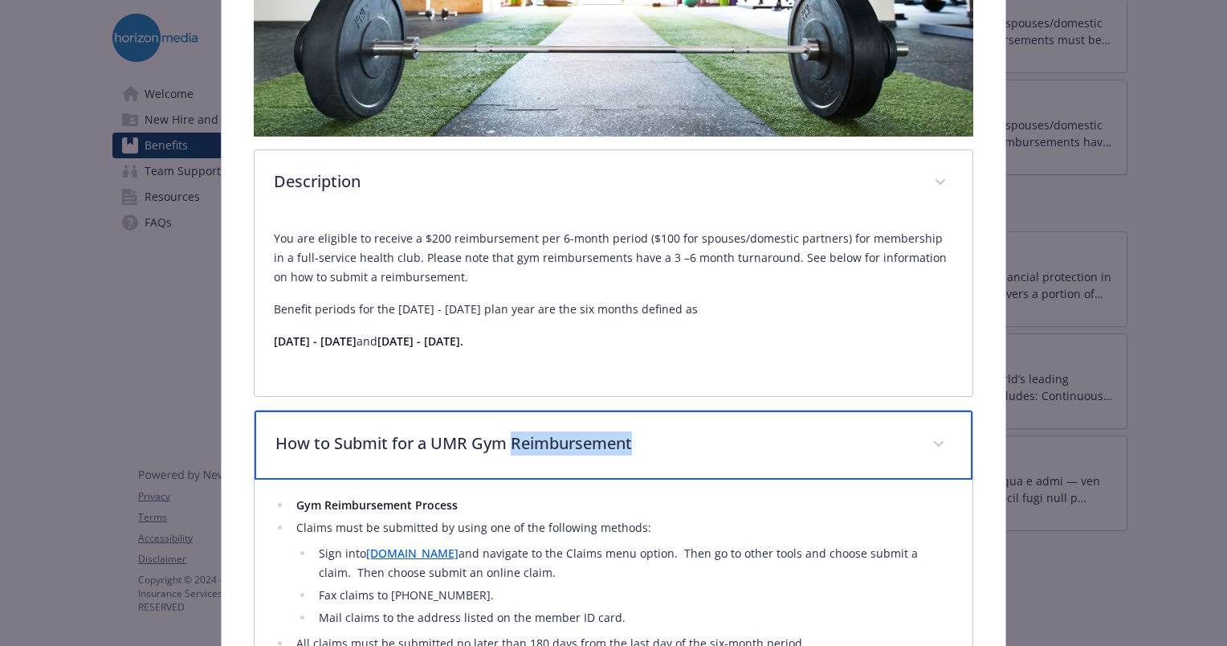
click at [621, 413] on div "How to Submit for a UMR Gym Reimbursement" at bounding box center [614, 444] width 718 height 69
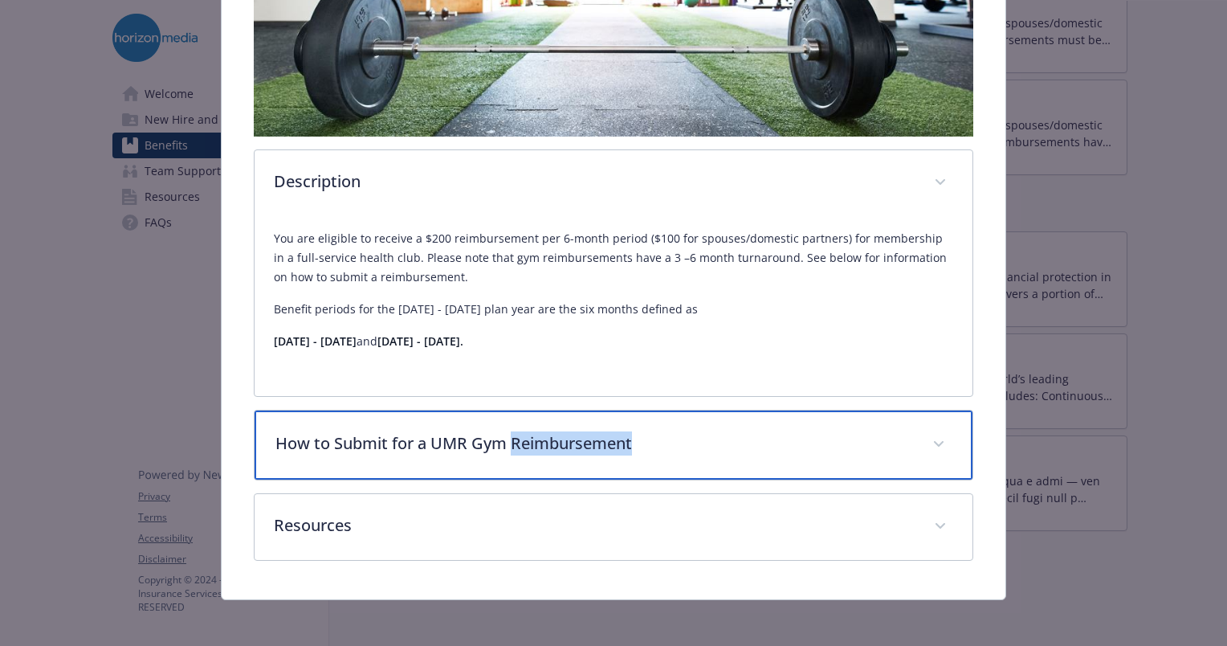
drag, startPoint x: 621, startPoint y: 413, endPoint x: 654, endPoint y: 438, distance: 41.9
click at [654, 438] on p "How to Submit for a UMR Gym Reimbursement" at bounding box center [594, 443] width 638 height 24
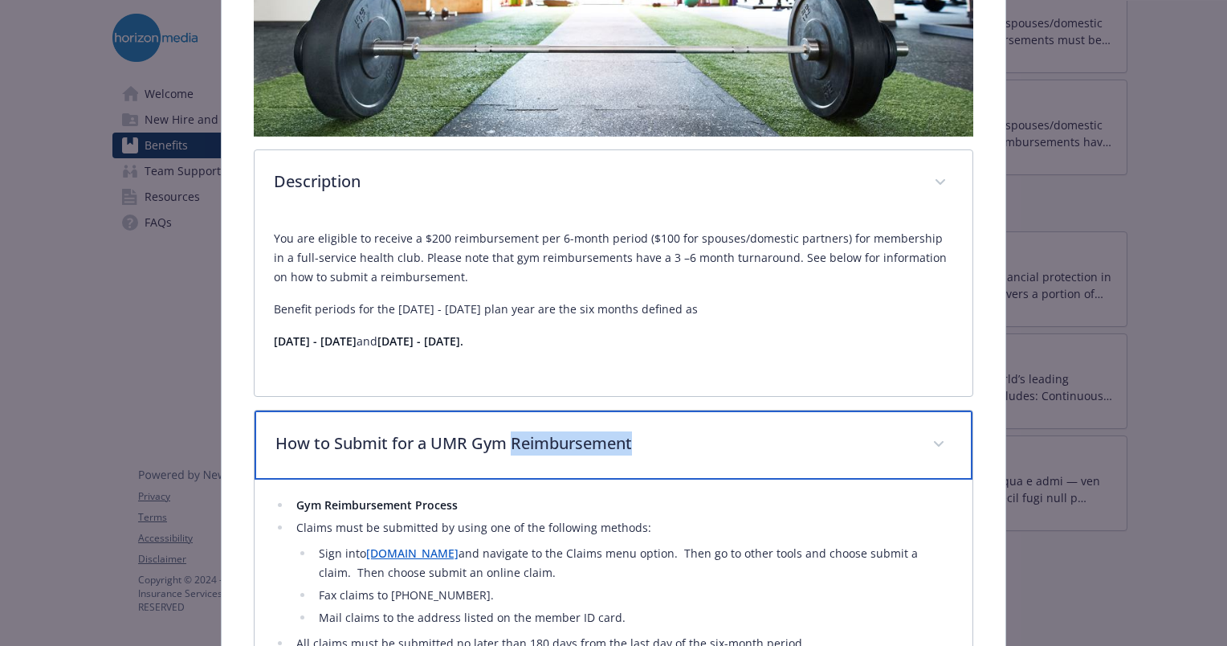
click at [654, 438] on p "How to Submit for a UMR Gym Reimbursement" at bounding box center [594, 443] width 638 height 24
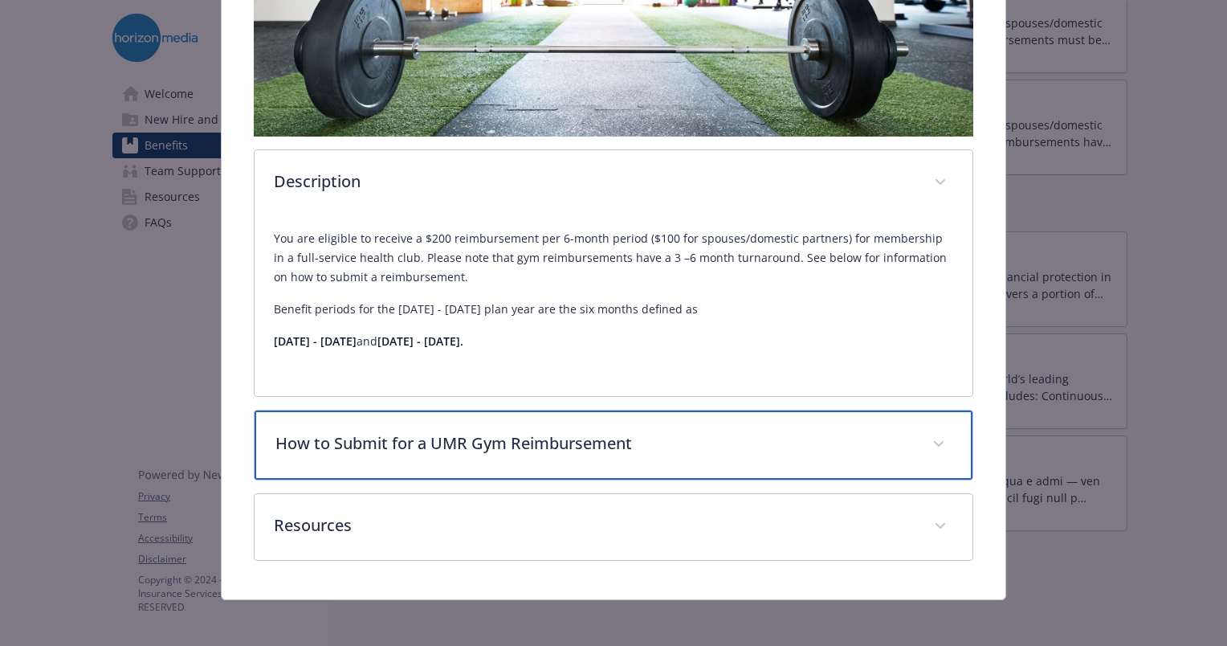
click at [654, 438] on p "How to Submit for a UMR Gym Reimbursement" at bounding box center [594, 443] width 638 height 24
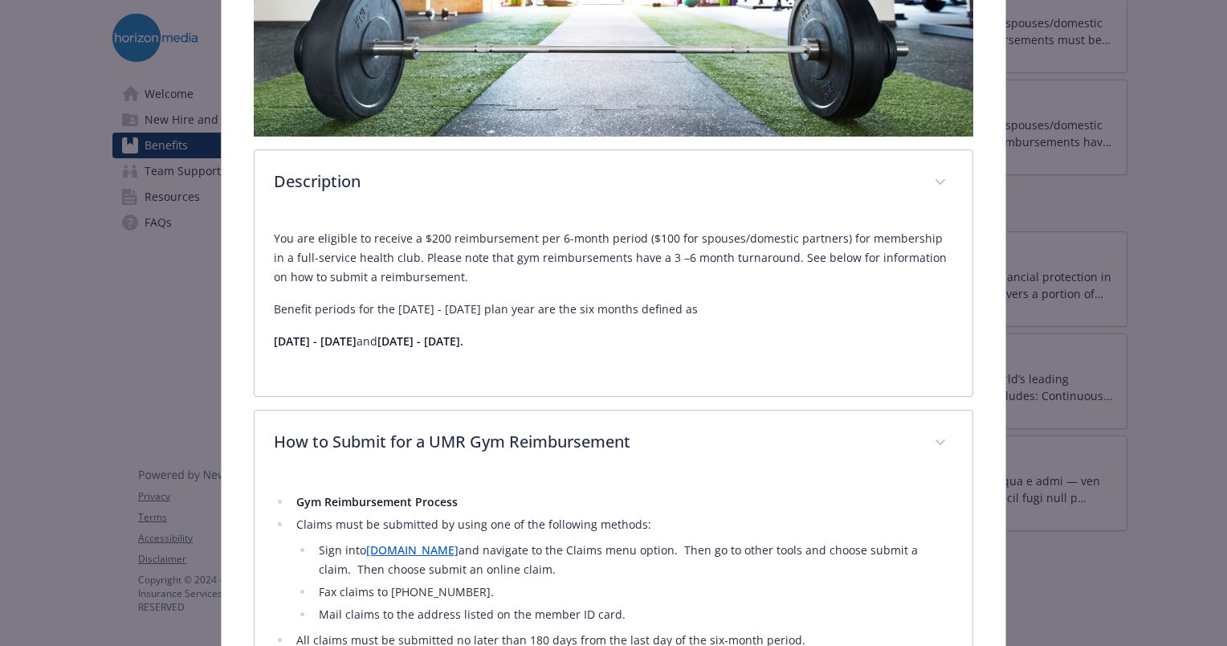
click at [646, 259] on p "You are eligible to receive a $200 reimbursement per 6-month period ($100 for s…" at bounding box center [613, 258] width 679 height 58
click at [795, 229] on p "You are eligible to receive a $200 reimbursement per 6-month period ($100 for s…" at bounding box center [613, 258] width 679 height 58
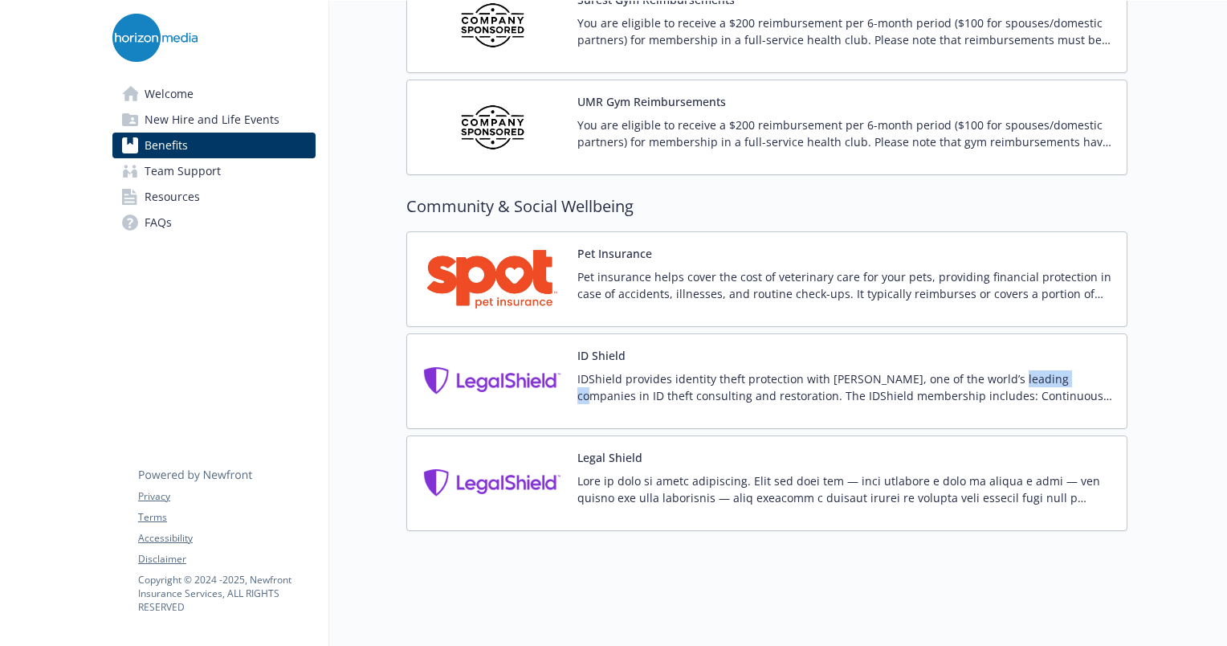
click at [1020, 347] on div "ID Shield IDShield provides identity theft protection with [PERSON_NAME], one o…" at bounding box center [845, 381] width 536 height 68
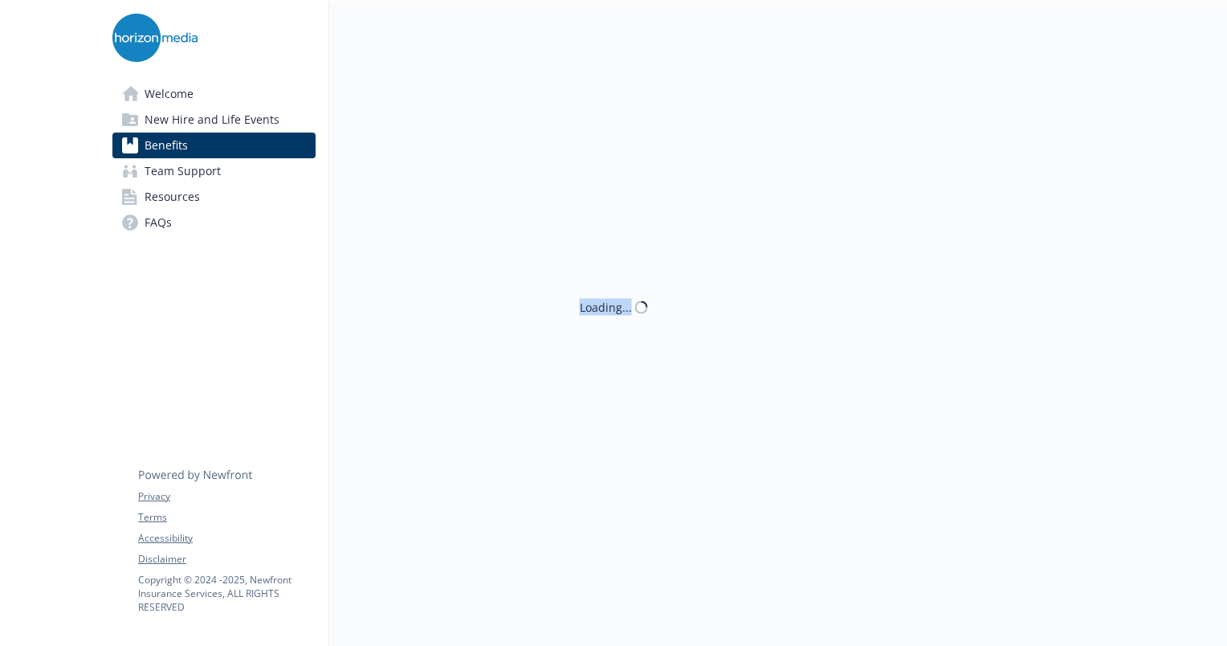
click at [1020, 336] on div "Loading..." at bounding box center [728, 323] width 798 height 646
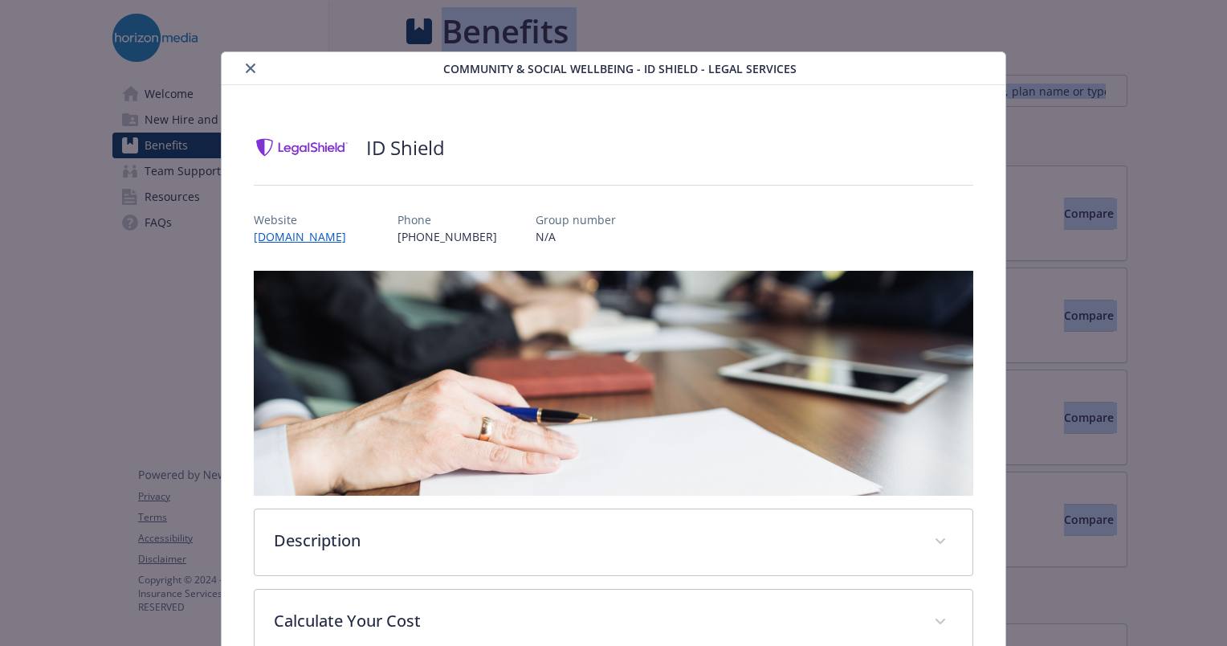
scroll to position [4012, 0]
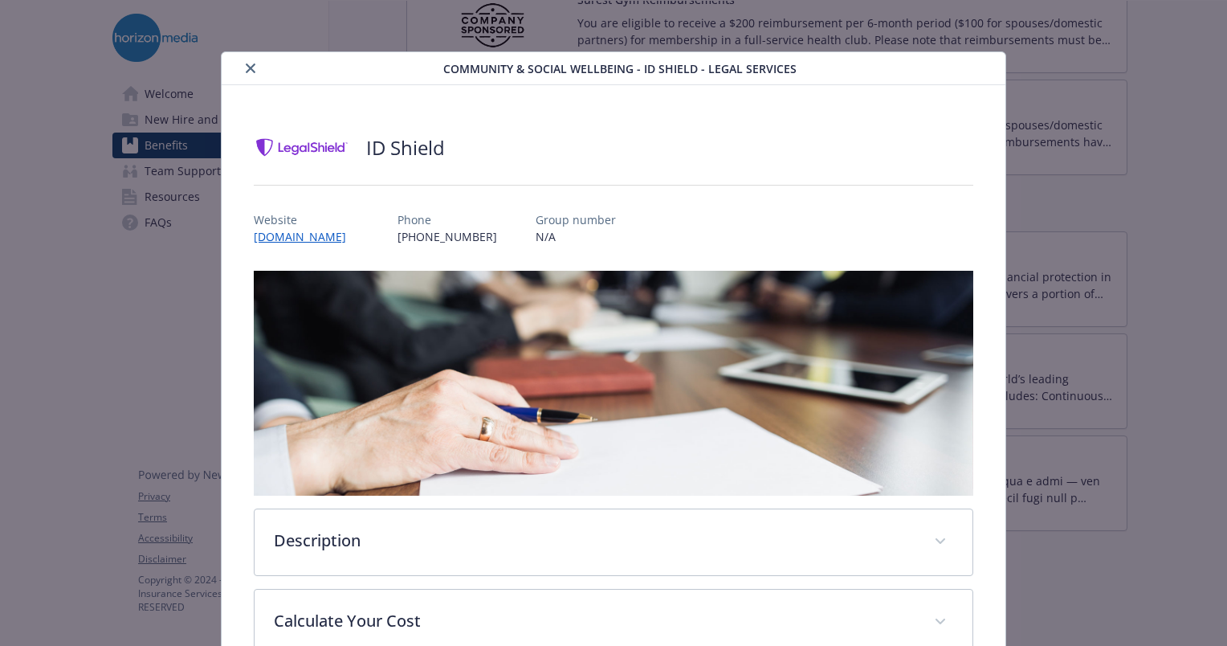
drag, startPoint x: 1020, startPoint y: 336, endPoint x: 1166, endPoint y: 367, distance: 149.3
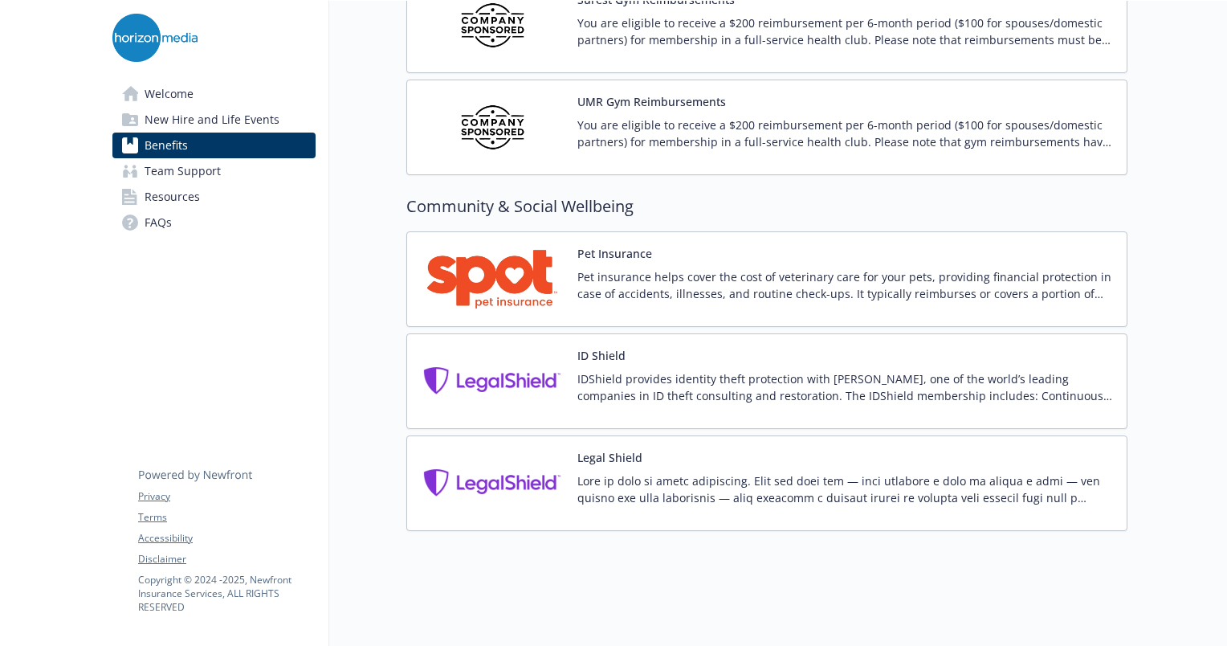
click at [719, 370] on p "IDShield provides identity theft protection with [PERSON_NAME], one of the worl…" at bounding box center [845, 387] width 536 height 34
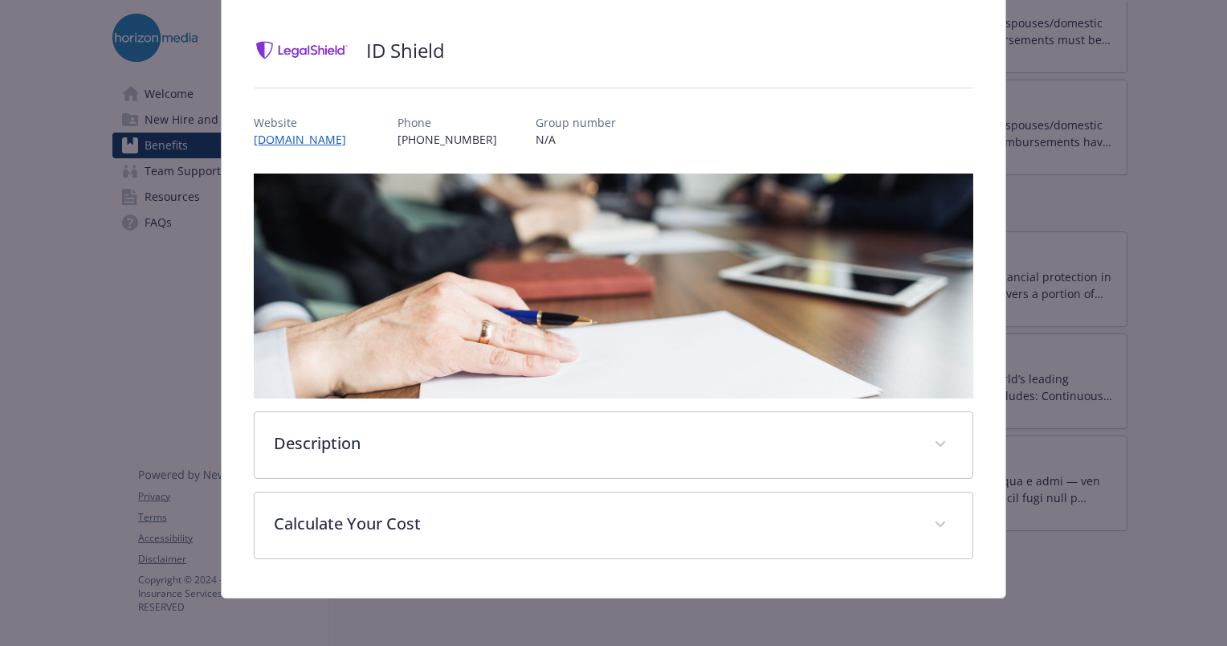
scroll to position [96, 0]
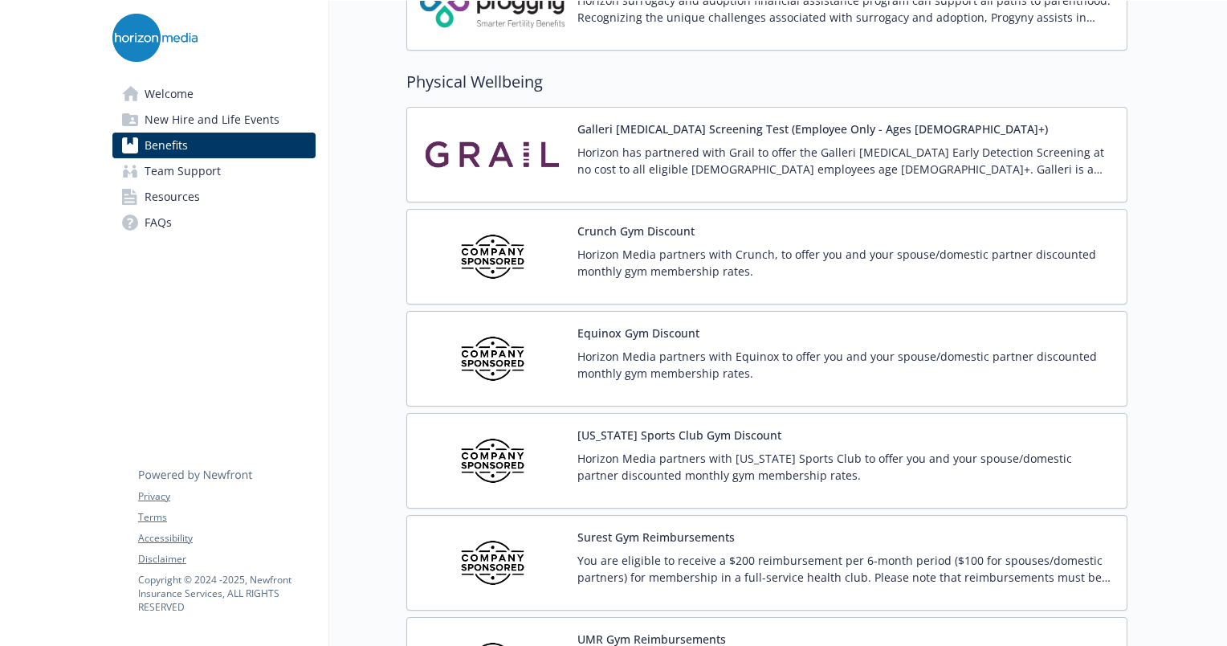
scroll to position [3473, 0]
click at [899, 465] on p "Horizon Media partners with [US_STATE] Sports Club to offer you and your spouse…" at bounding box center [845, 468] width 536 height 34
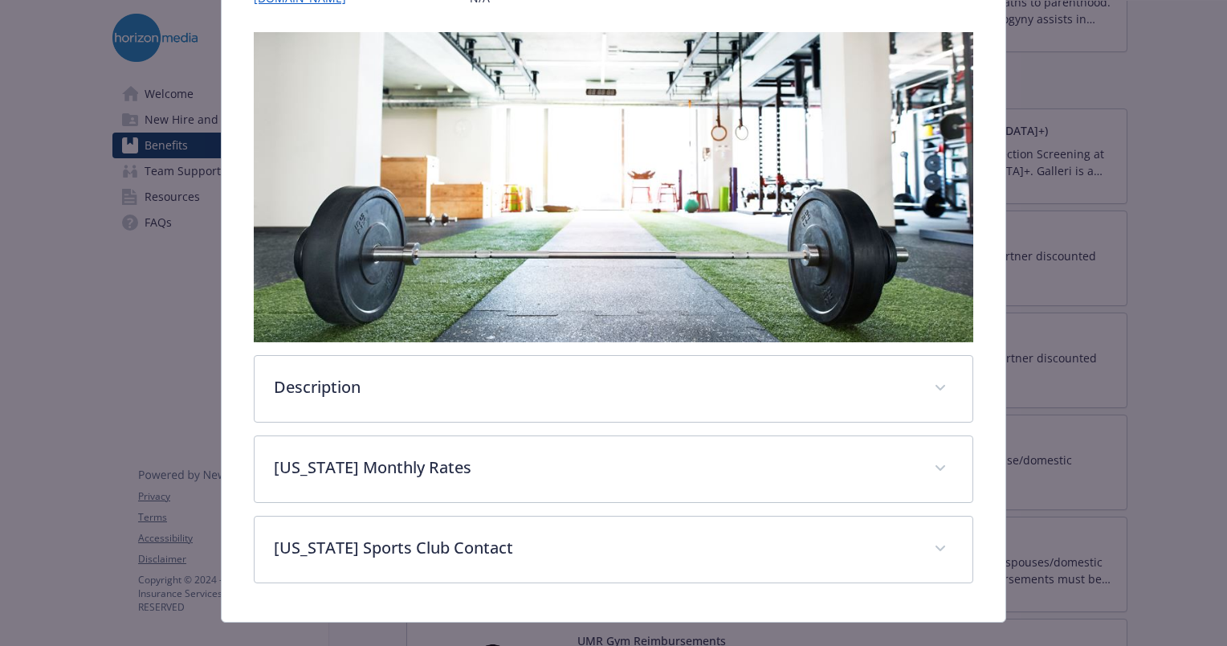
scroll to position [276, 0]
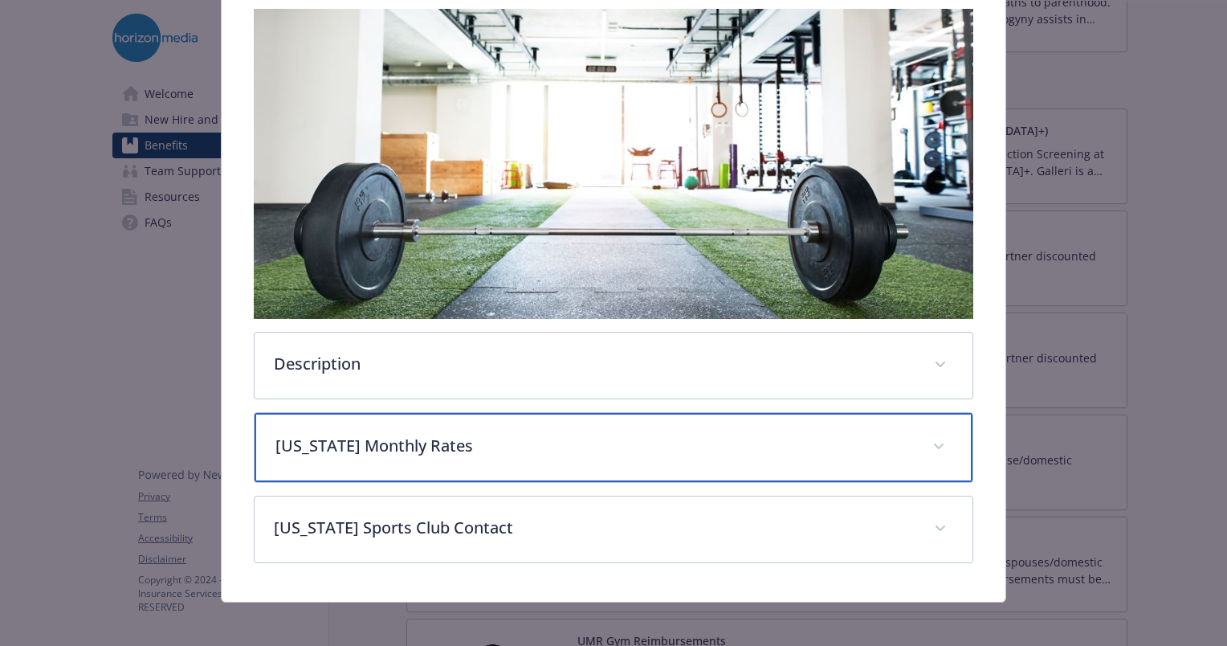
click at [840, 466] on div "[US_STATE] Monthly Rates" at bounding box center [614, 447] width 718 height 69
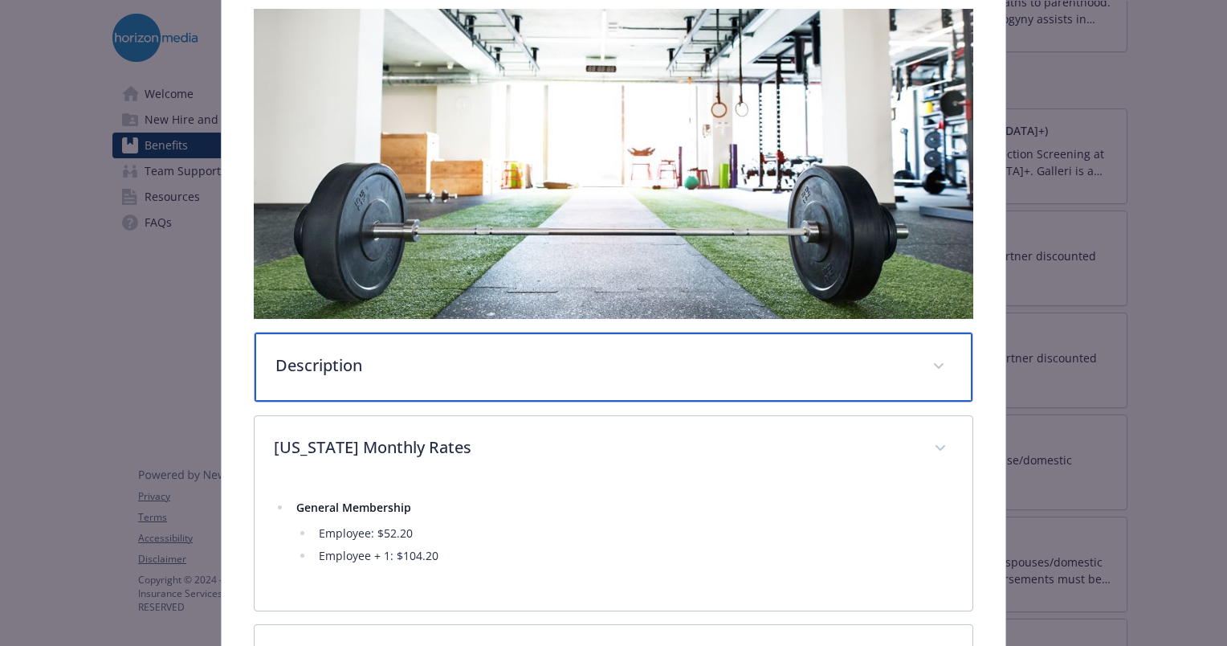
click at [802, 369] on p "Description" at bounding box center [594, 365] width 638 height 24
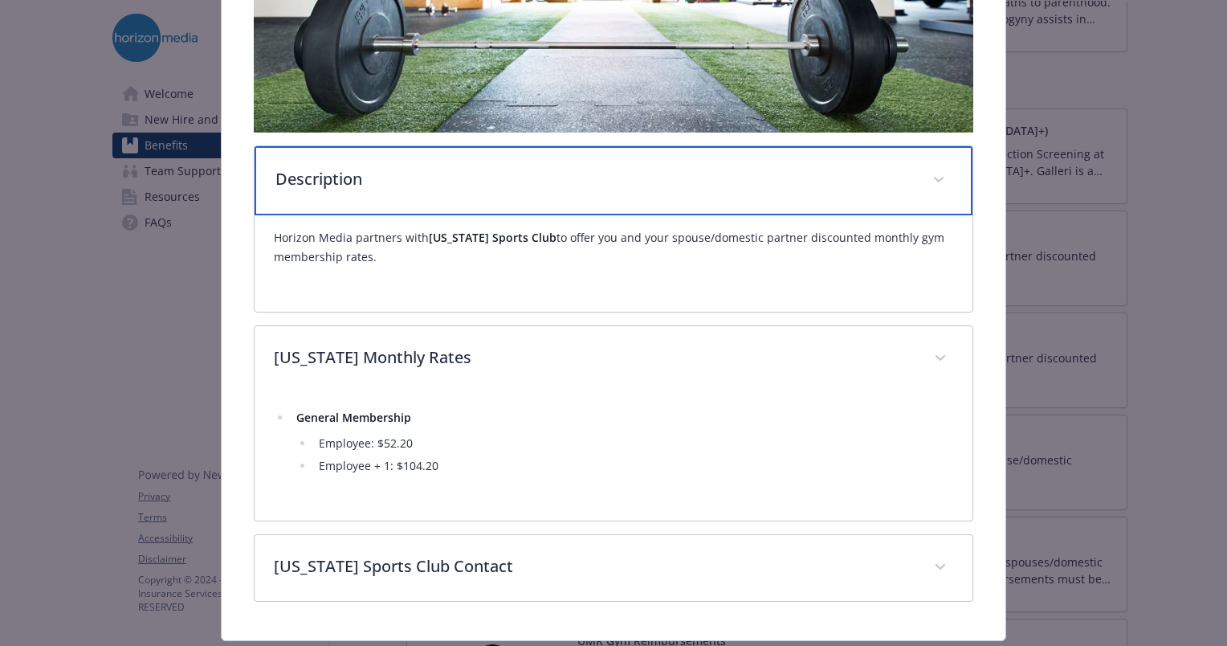
scroll to position [503, 0]
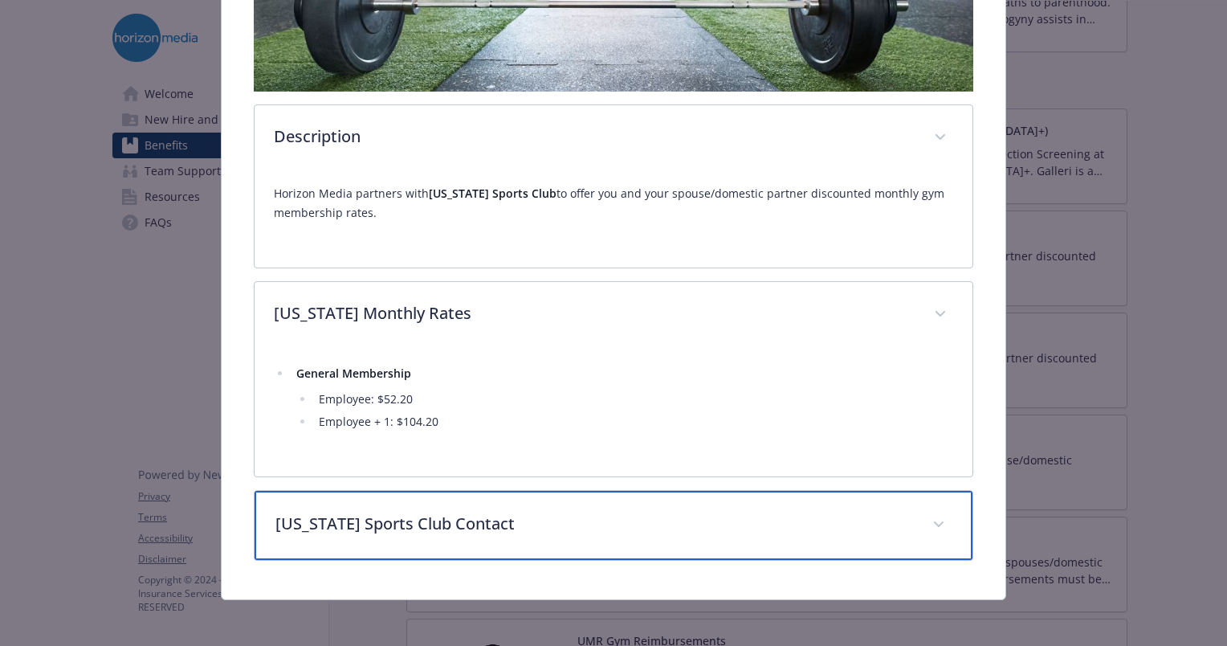
click at [743, 524] on p "[US_STATE] Sports Club Contact" at bounding box center [594, 524] width 638 height 24
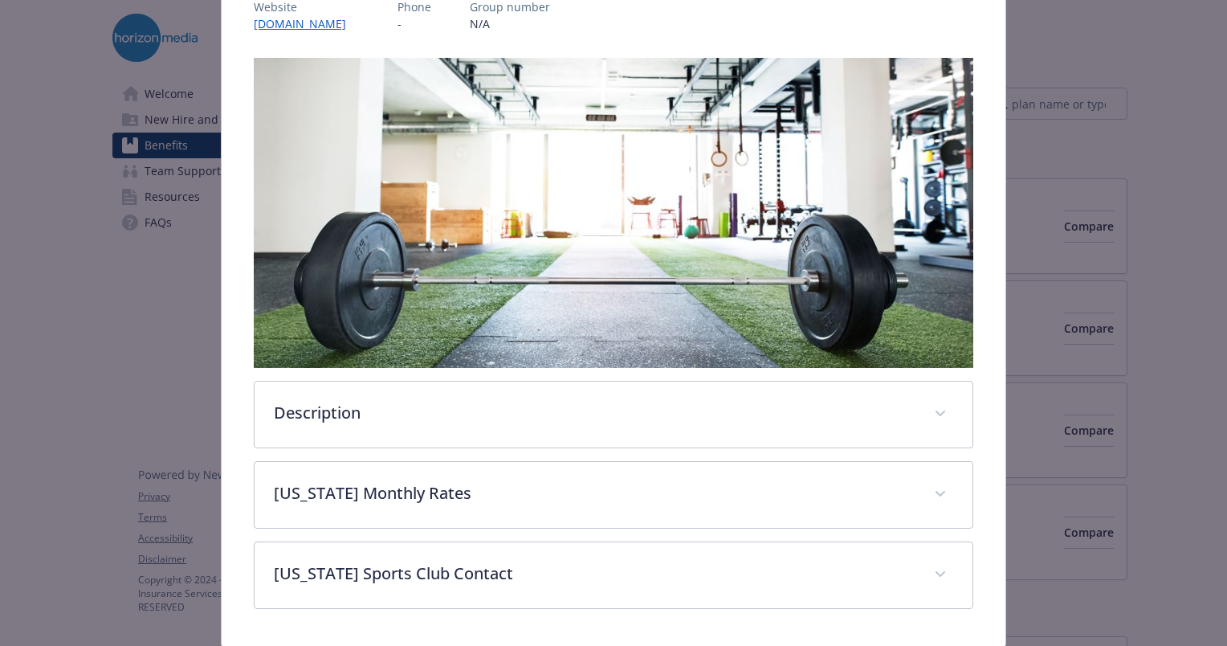
scroll to position [276, 0]
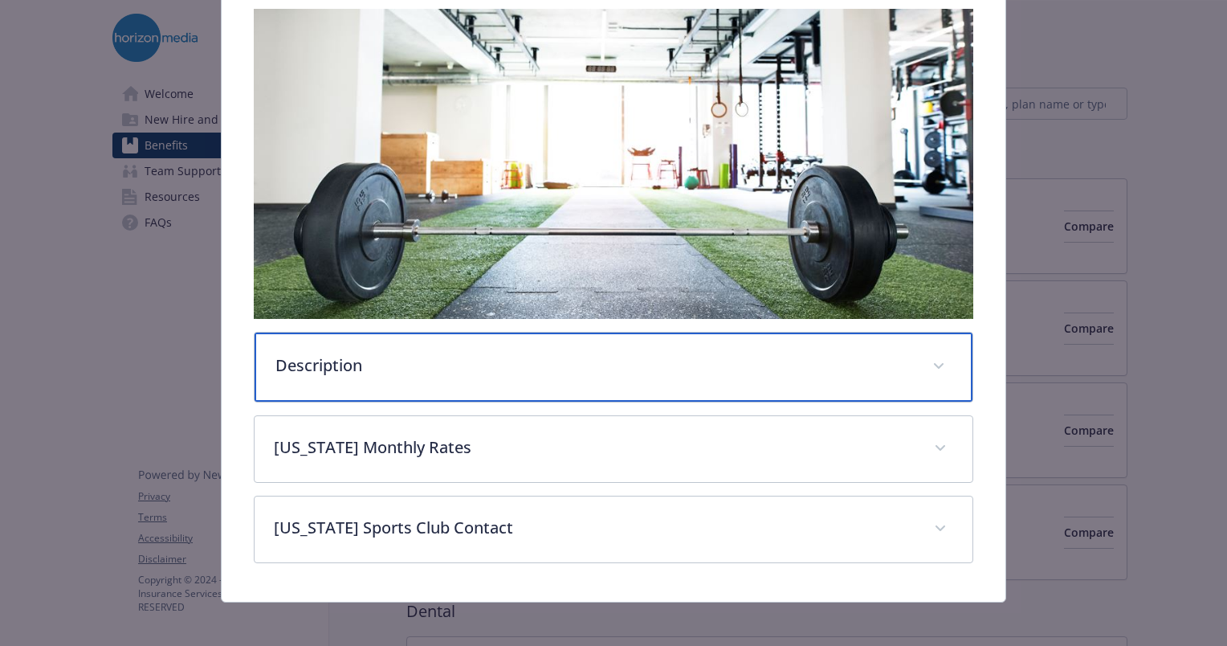
click at [450, 353] on p "Description" at bounding box center [594, 365] width 638 height 24
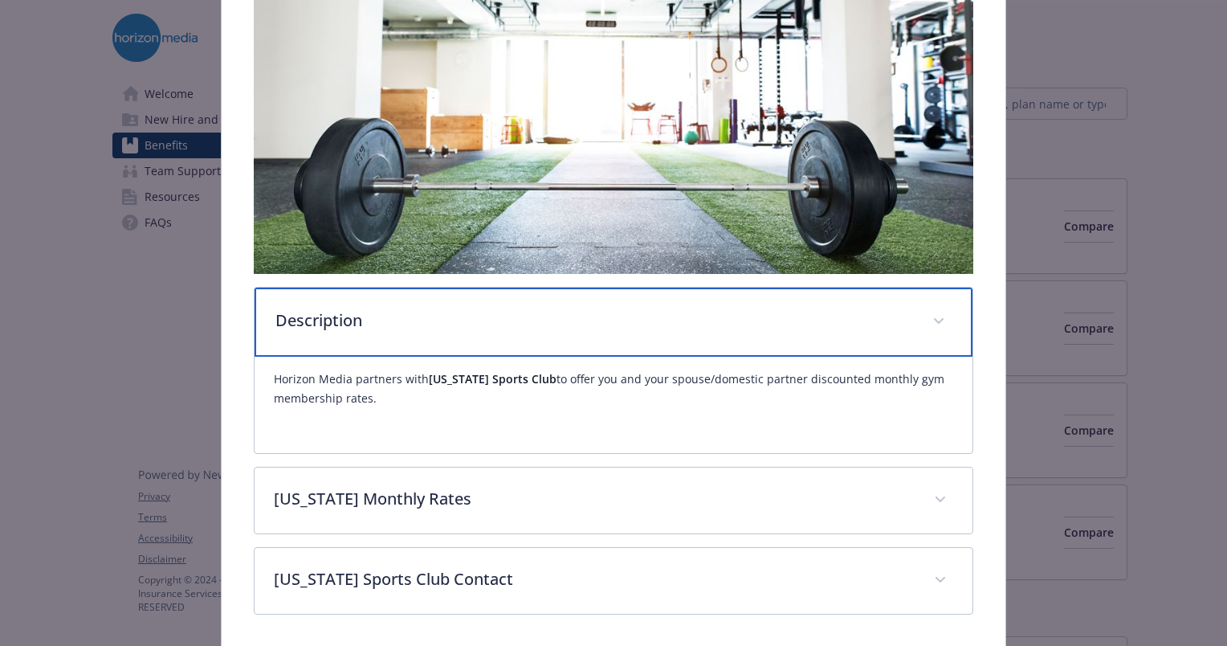
scroll to position [375, 0]
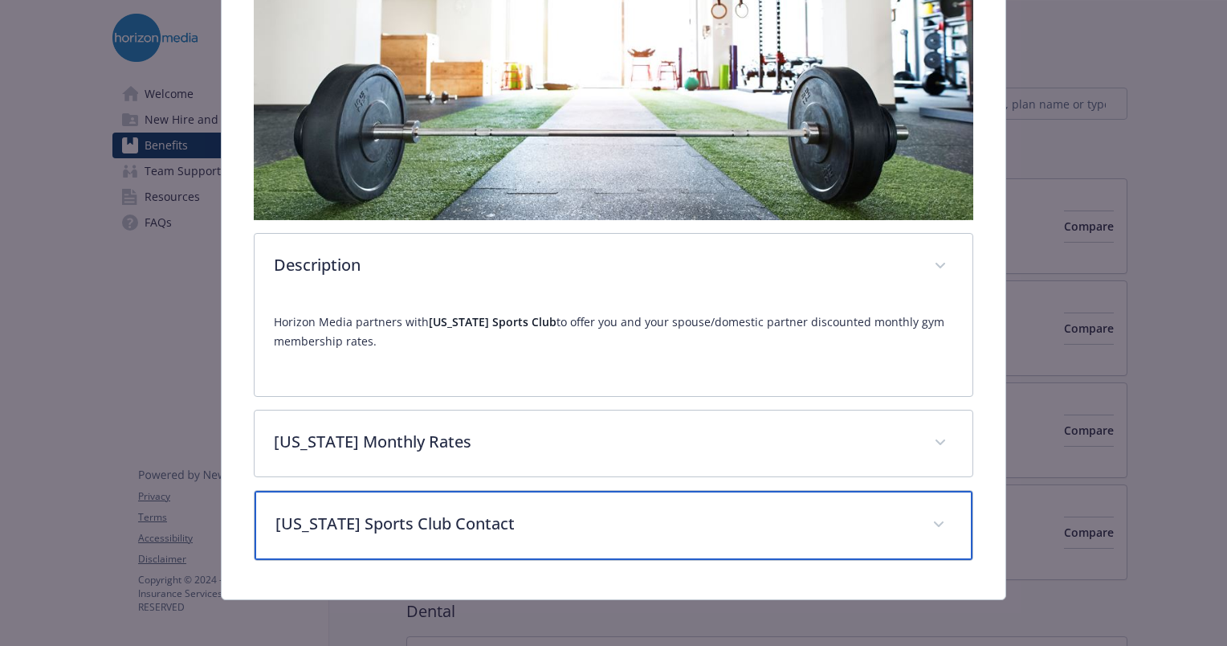
click at [437, 536] on div "[US_STATE] Sports Club Contact" at bounding box center [614, 525] width 718 height 69
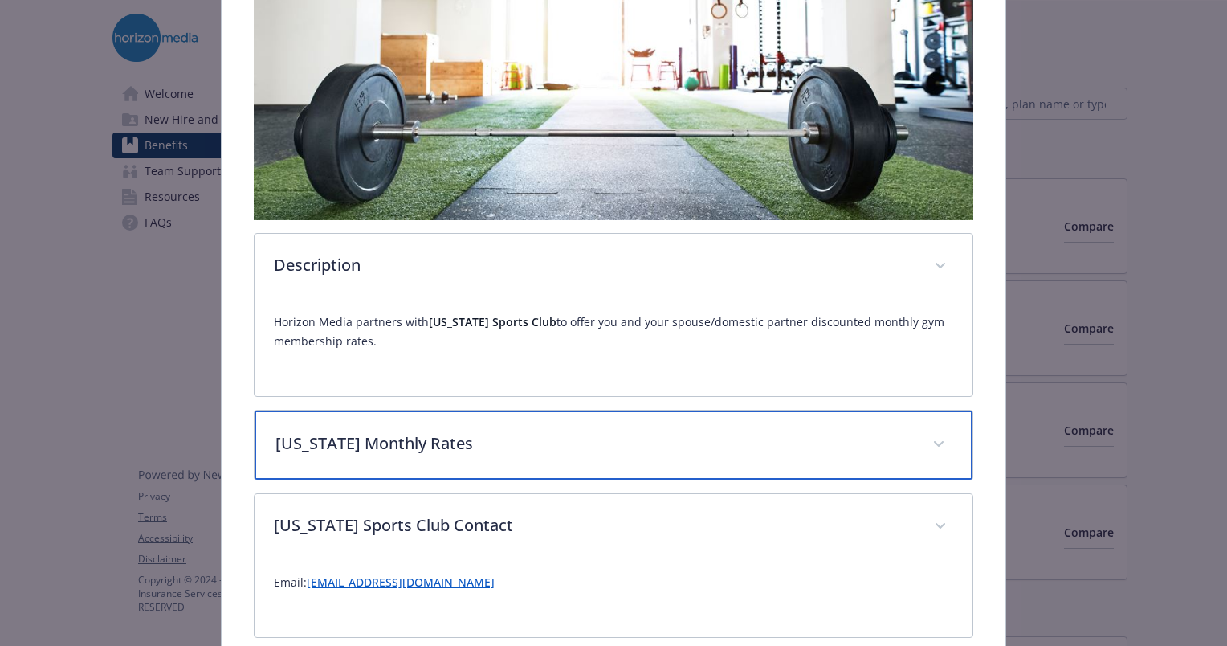
click at [452, 418] on div "[US_STATE] Monthly Rates" at bounding box center [614, 444] width 718 height 69
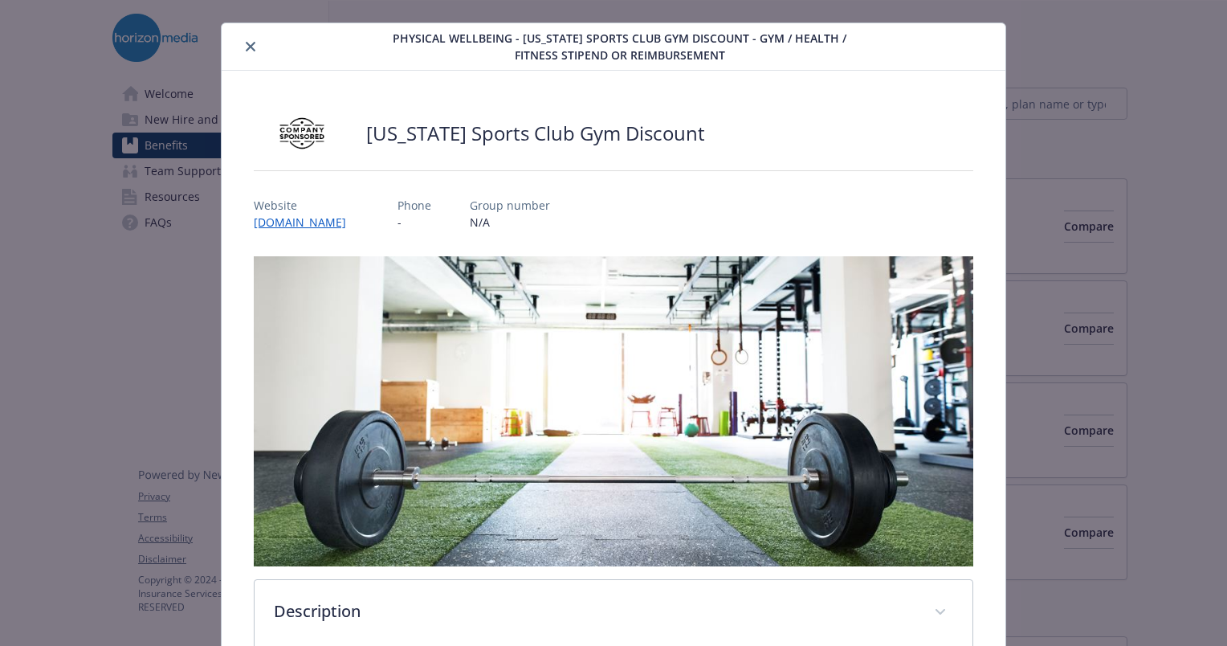
scroll to position [0, 0]
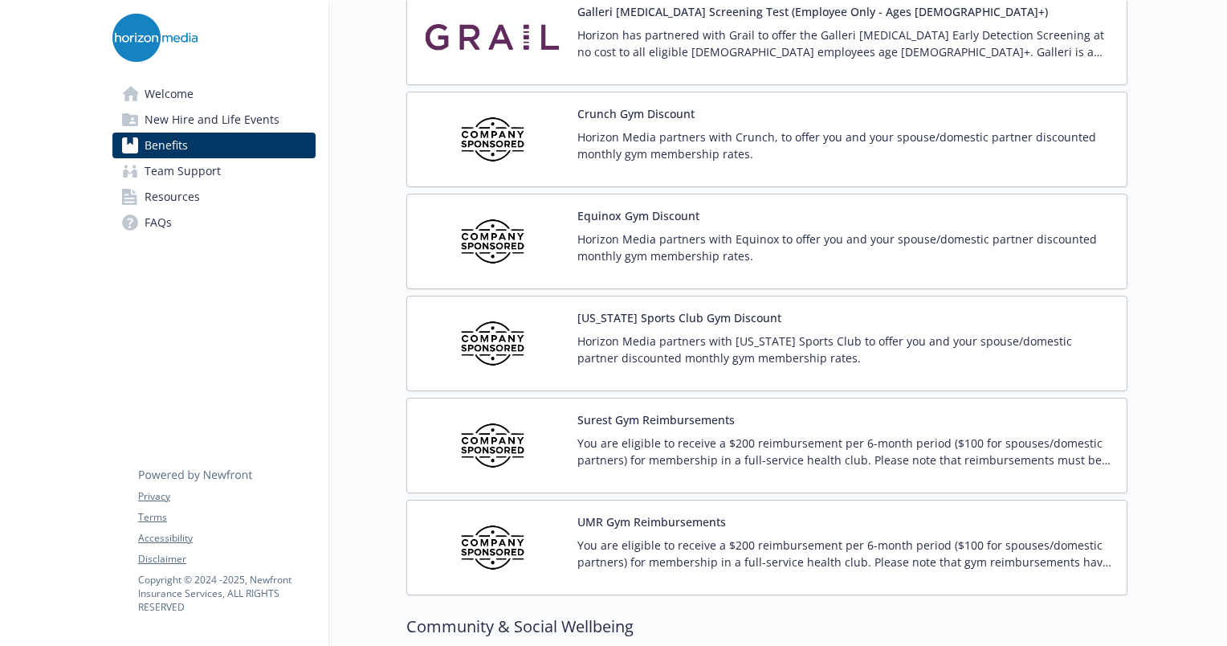
scroll to position [3562, 0]
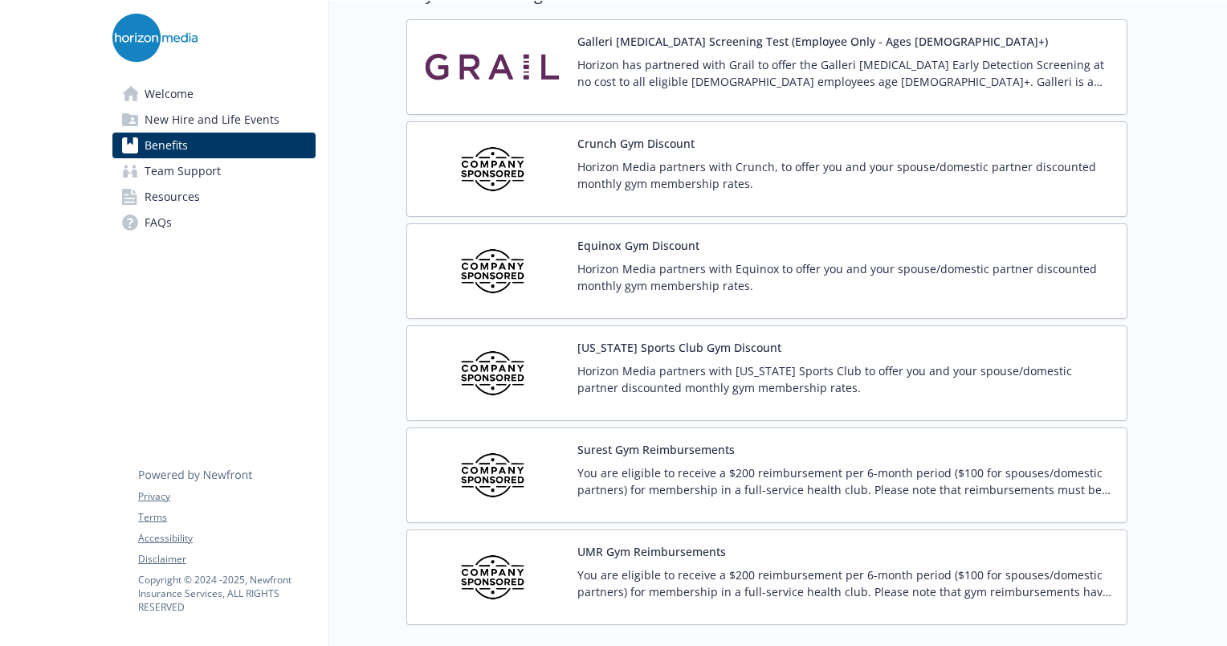
click at [646, 279] on p "Horizon Media partners with Equinox to offer you and your spouse/domestic partn…" at bounding box center [845, 277] width 536 height 34
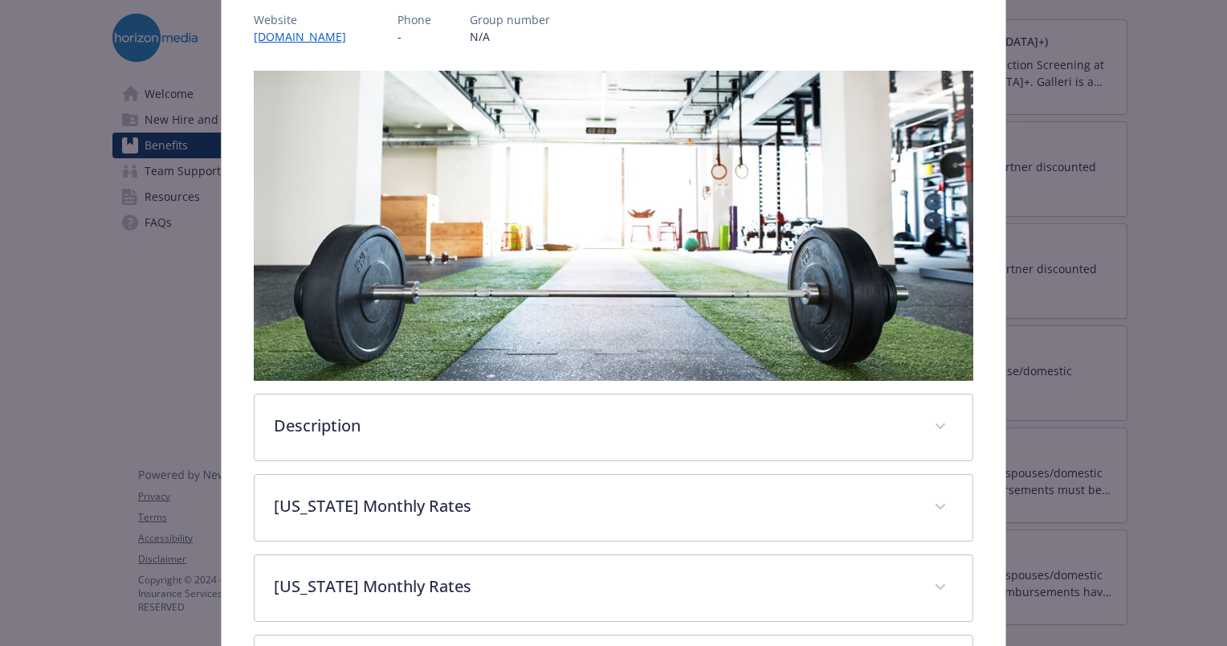
scroll to position [357, 0]
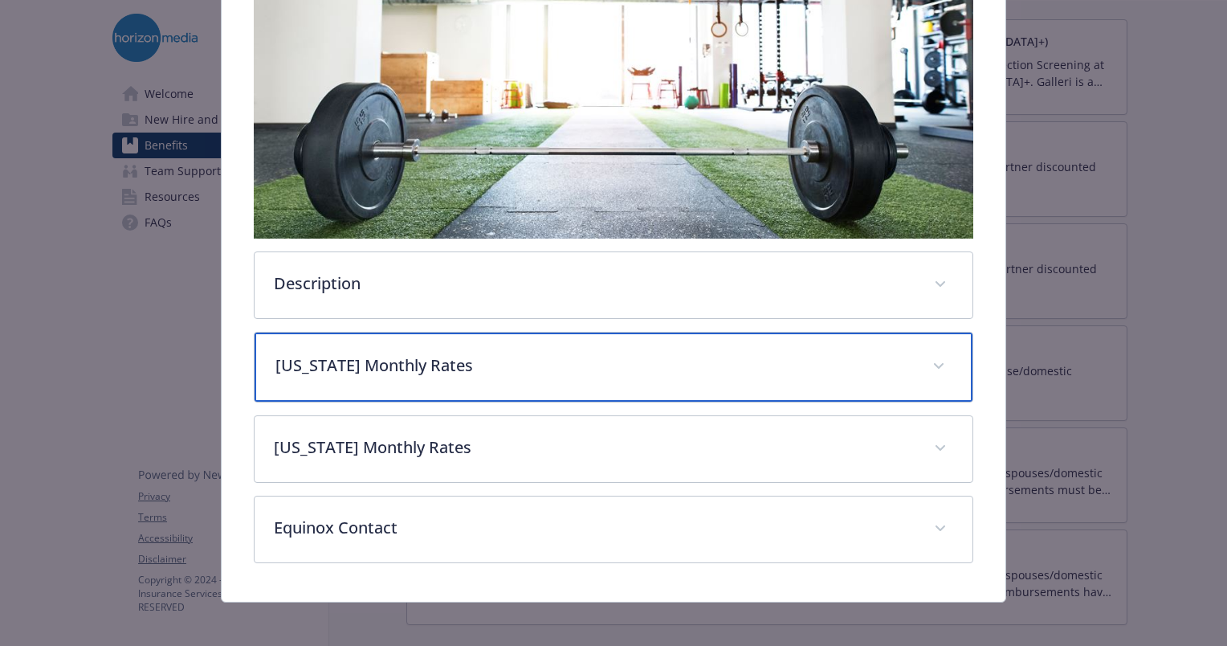
click at [623, 353] on p "[US_STATE] Monthly Rates" at bounding box center [594, 365] width 638 height 24
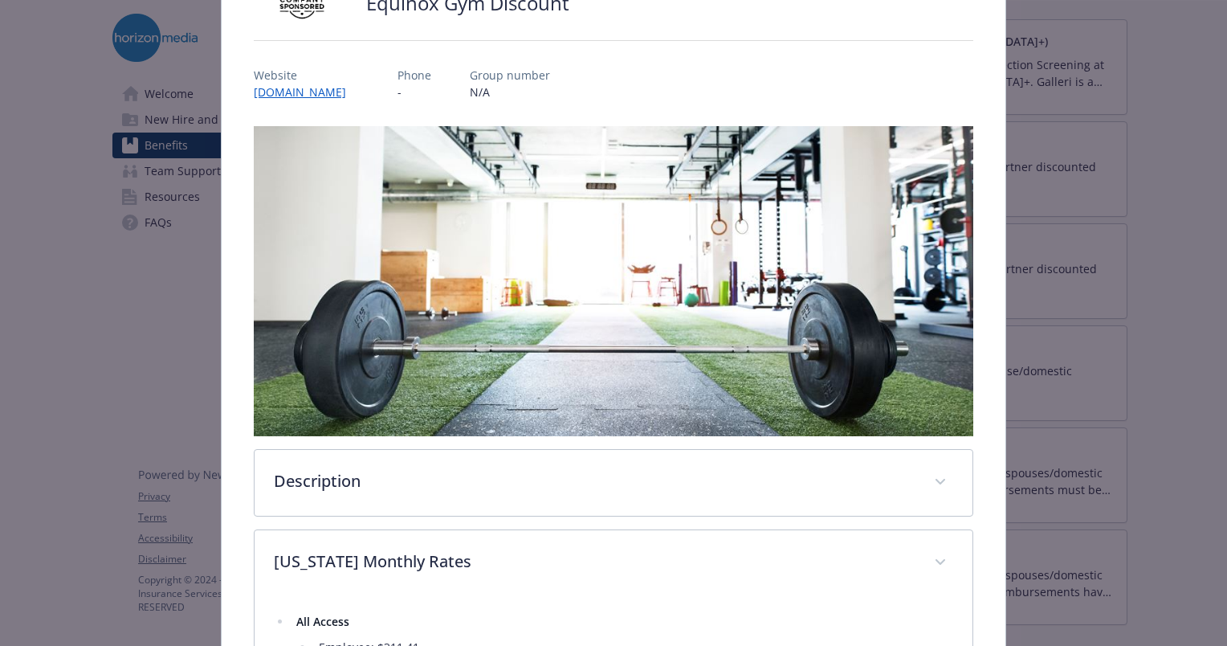
scroll to position [0, 0]
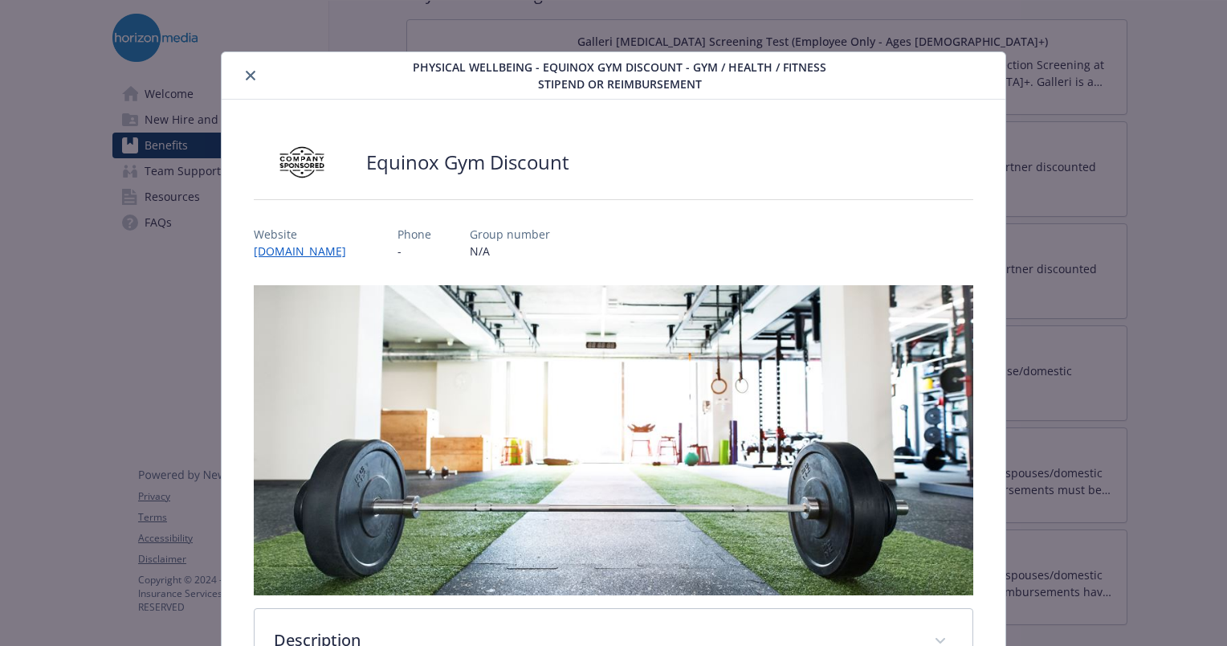
click at [246, 74] on icon "close" at bounding box center [251, 76] width 10 height 10
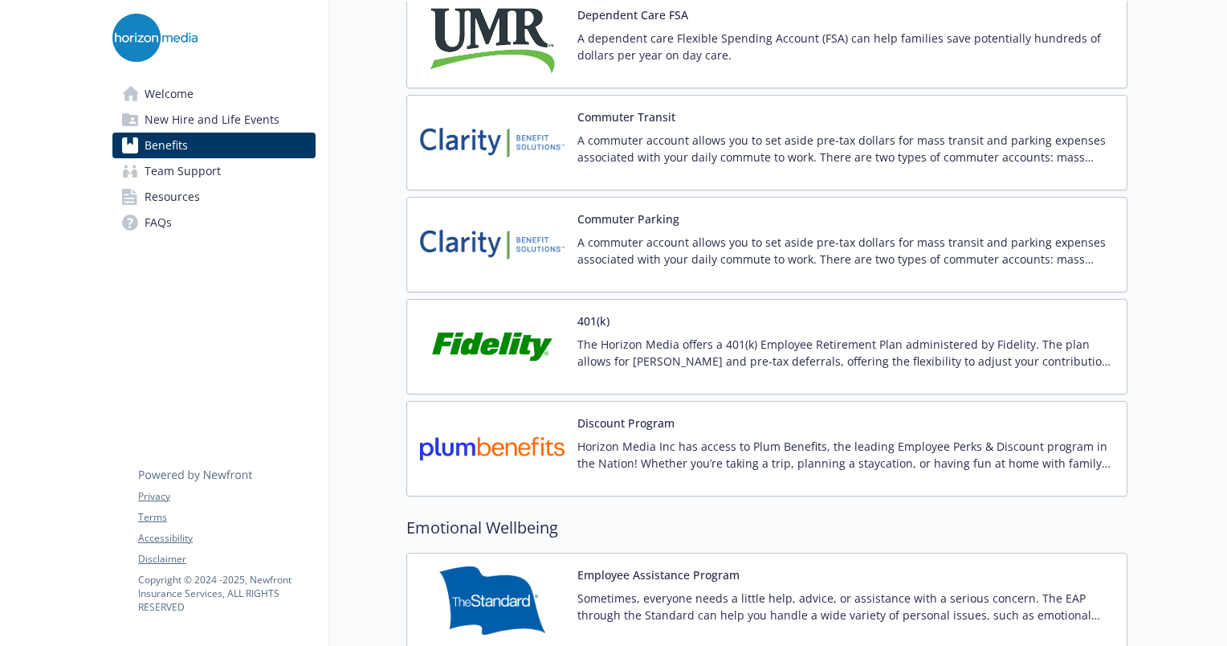
scroll to position [2622, 0]
click at [619, 120] on div "Commuter Transit A commuter account allows you to set aside pre-tax dollars for…" at bounding box center [845, 144] width 536 height 68
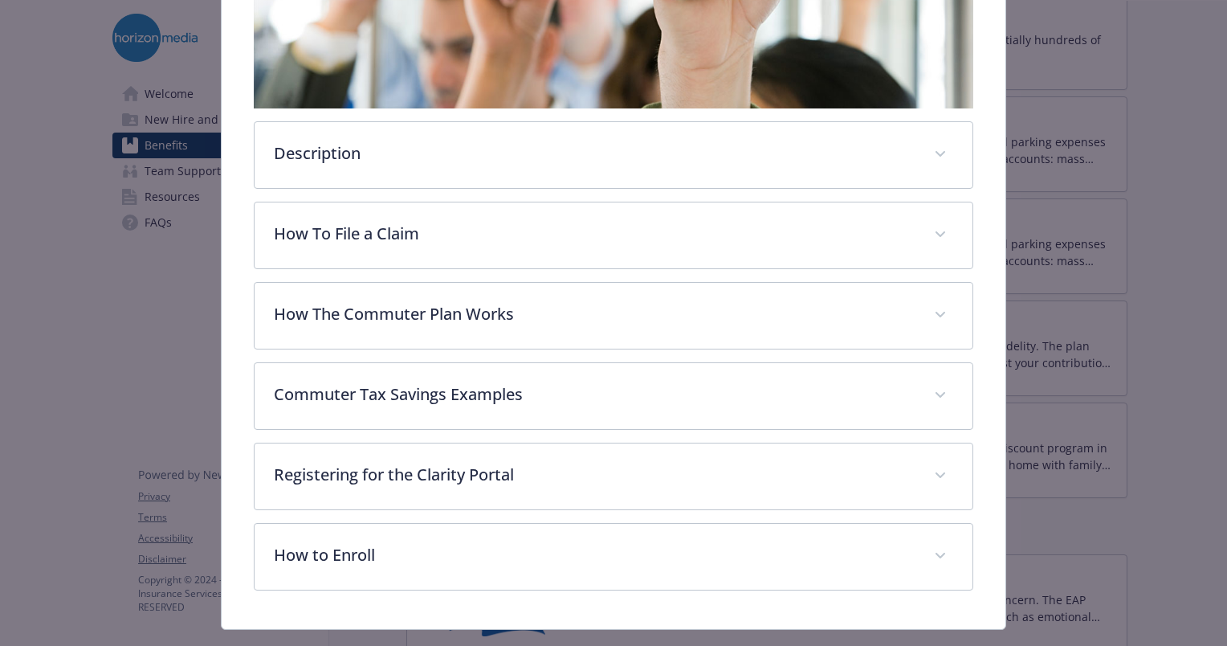
scroll to position [462, 0]
